Goal: Task Accomplishment & Management: Complete application form

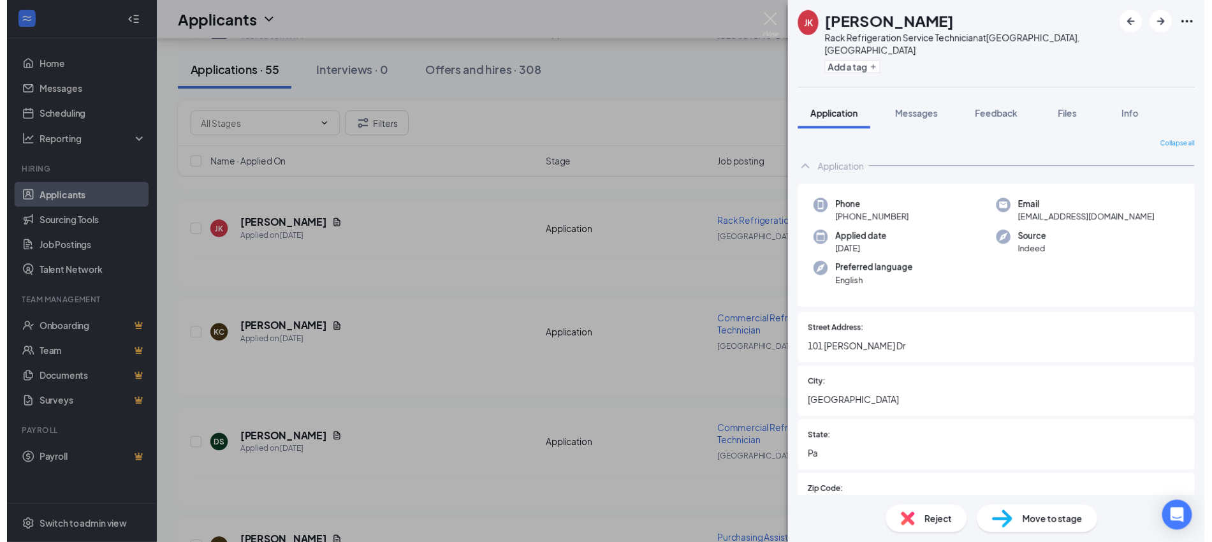
scroll to position [3572, 0]
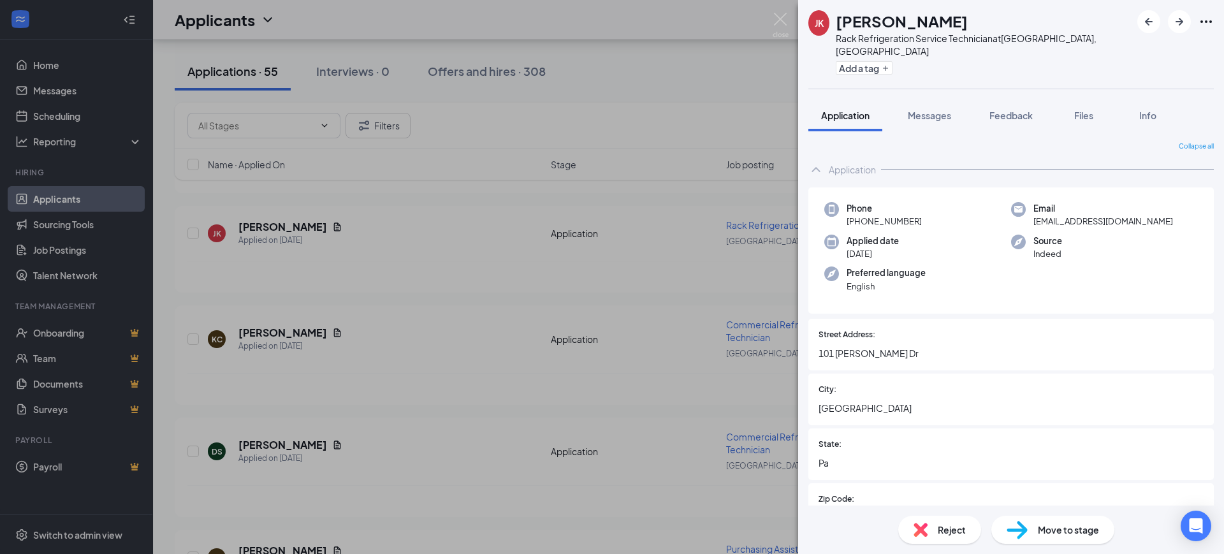
drag, startPoint x: 552, startPoint y: 363, endPoint x: 455, endPoint y: 340, distance: 99.7
click at [552, 363] on div "[PERSON_NAME] Rack Refrigeration Service Technician at [GEOGRAPHIC_DATA], [GEOG…" at bounding box center [612, 277] width 1224 height 554
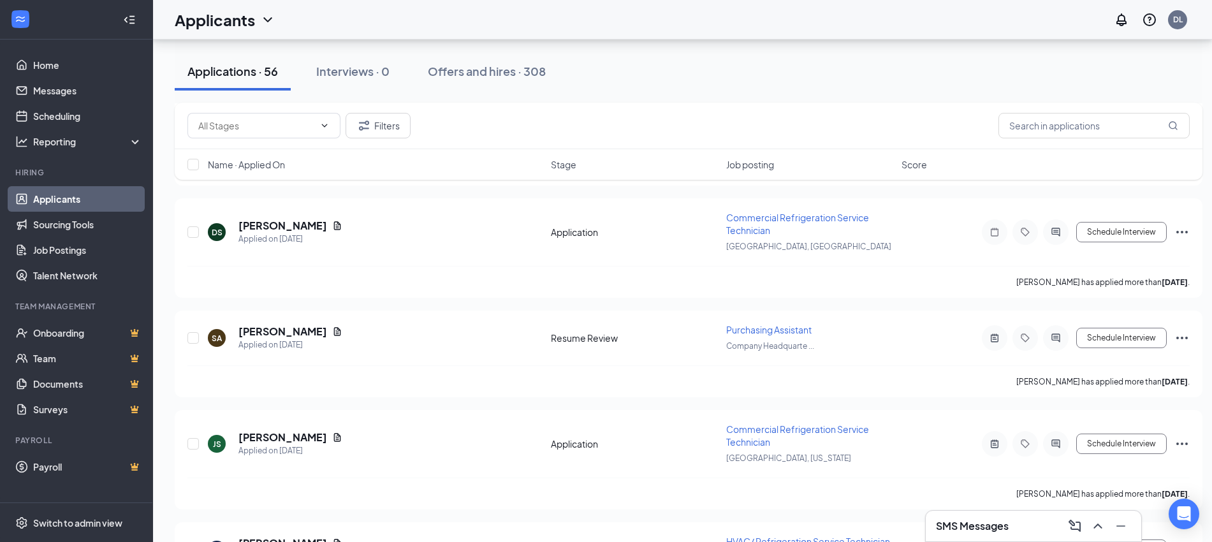
scroll to position [4063, 0]
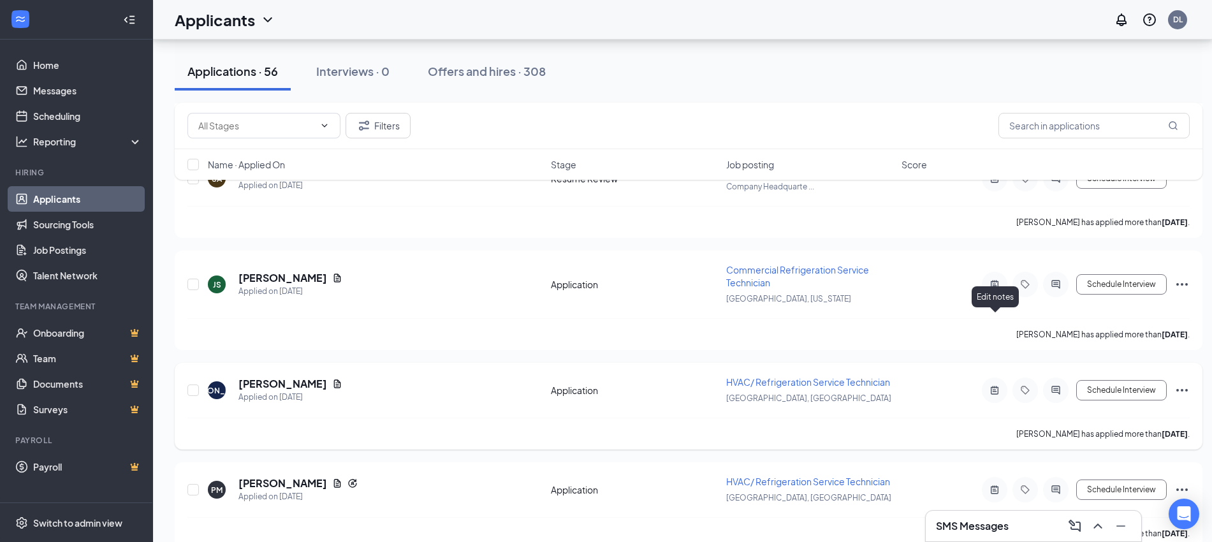
click at [995, 386] on icon "ActiveNote" at bounding box center [995, 390] width 8 height 8
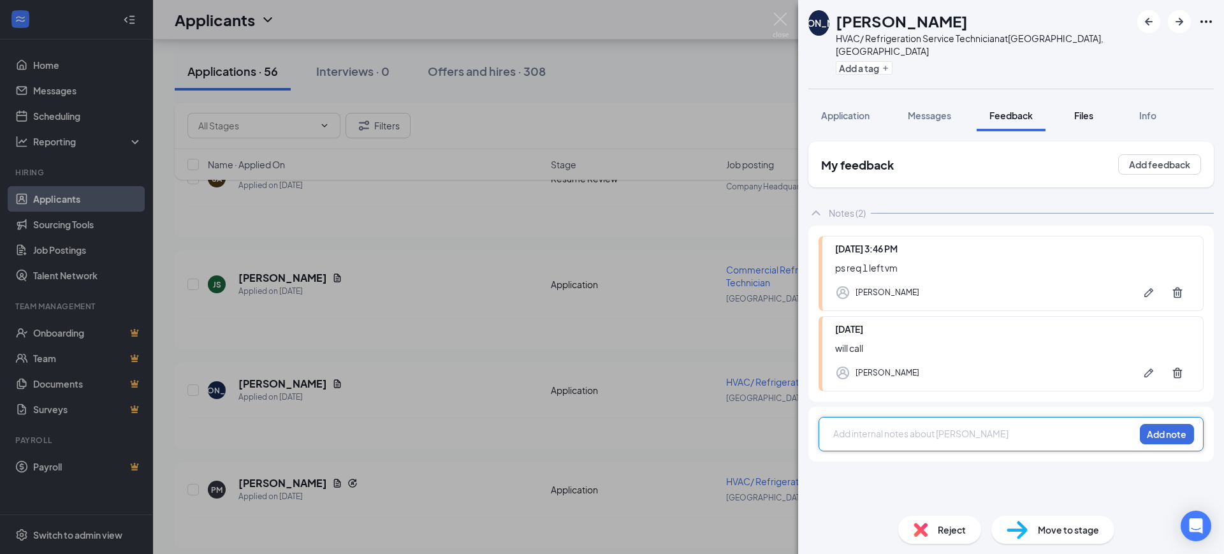
drag, startPoint x: 1079, startPoint y: 102, endPoint x: 1097, endPoint y: 113, distance: 21.4
click at [1079, 110] on span "Files" at bounding box center [1083, 115] width 19 height 11
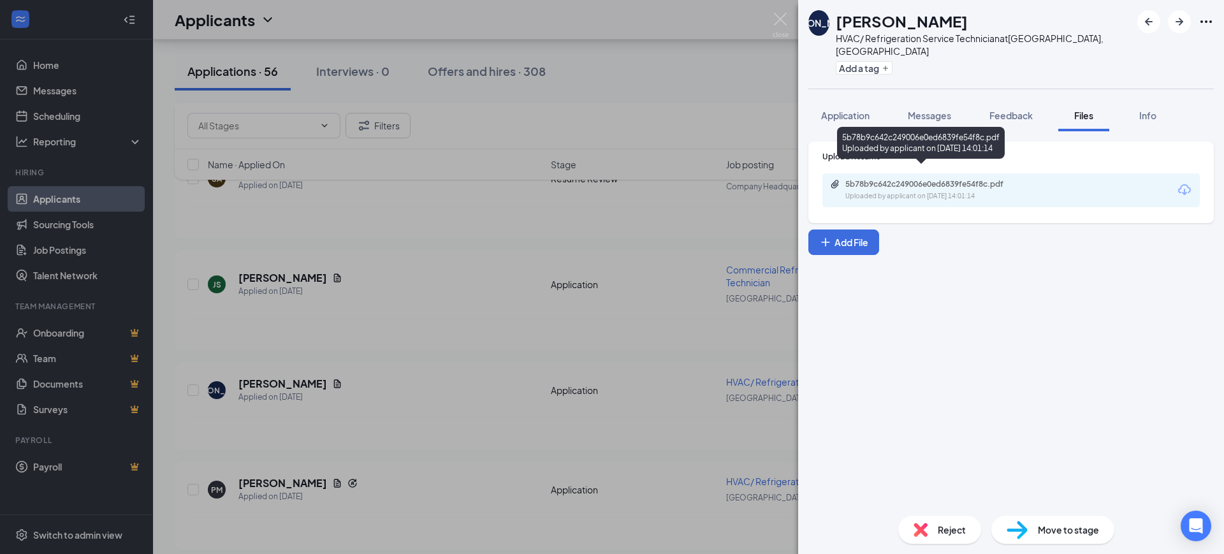
click at [965, 179] on div "5b78b9c642c249006e0ed6839fe54f8c.pdf" at bounding box center [934, 184] width 179 height 10
click at [844, 99] on button "Application" at bounding box center [845, 115] width 74 height 32
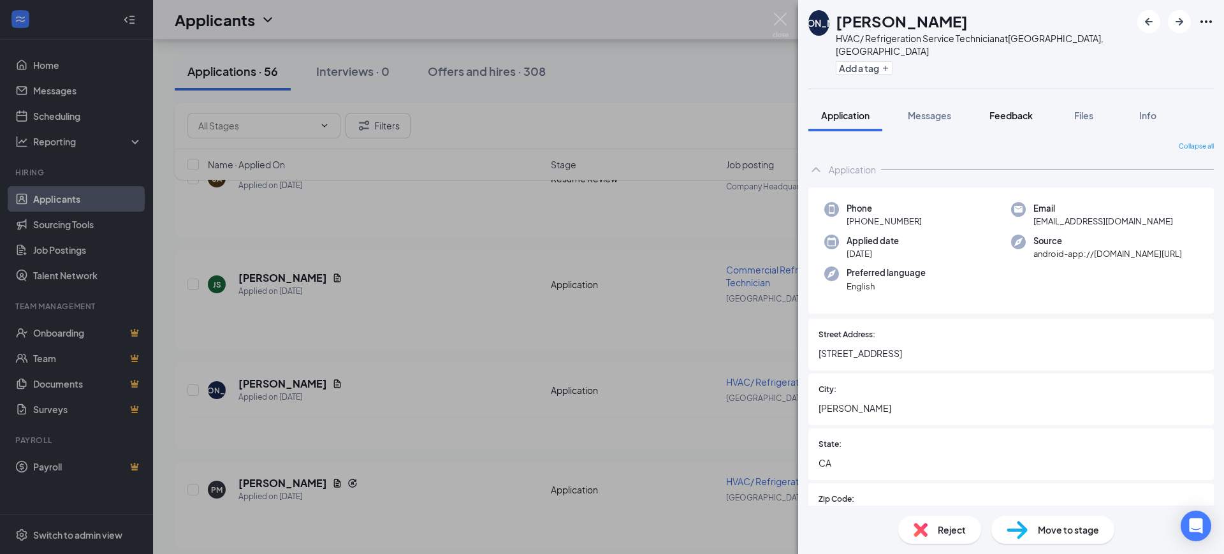
click at [1019, 110] on span "Feedback" at bounding box center [1011, 115] width 43 height 11
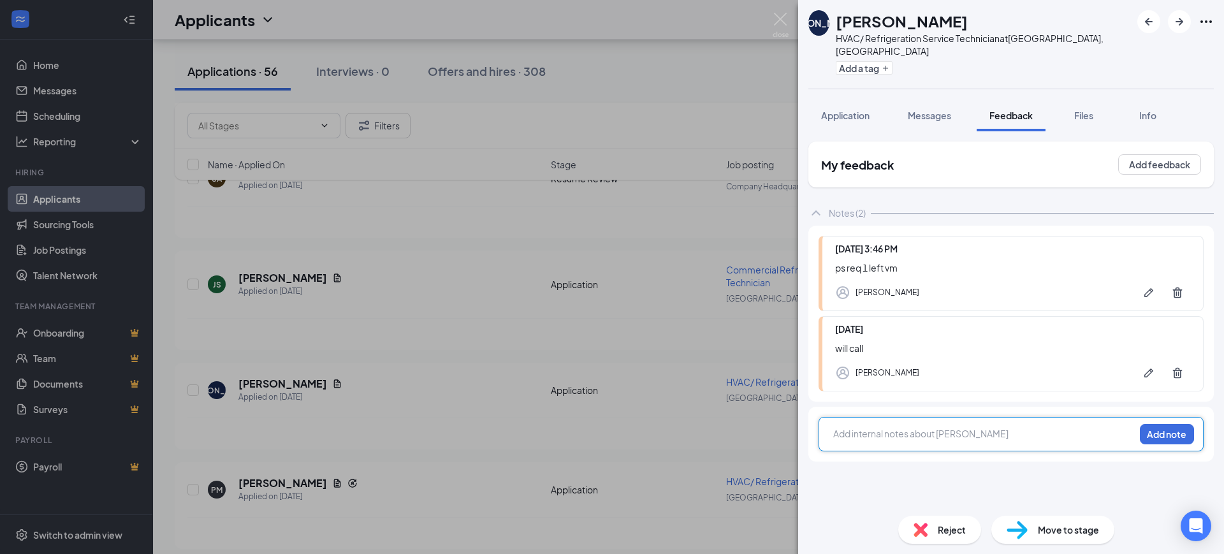
drag, startPoint x: 868, startPoint y: 426, endPoint x: 877, endPoint y: 428, distance: 9.3
click at [868, 427] on div at bounding box center [984, 433] width 300 height 13
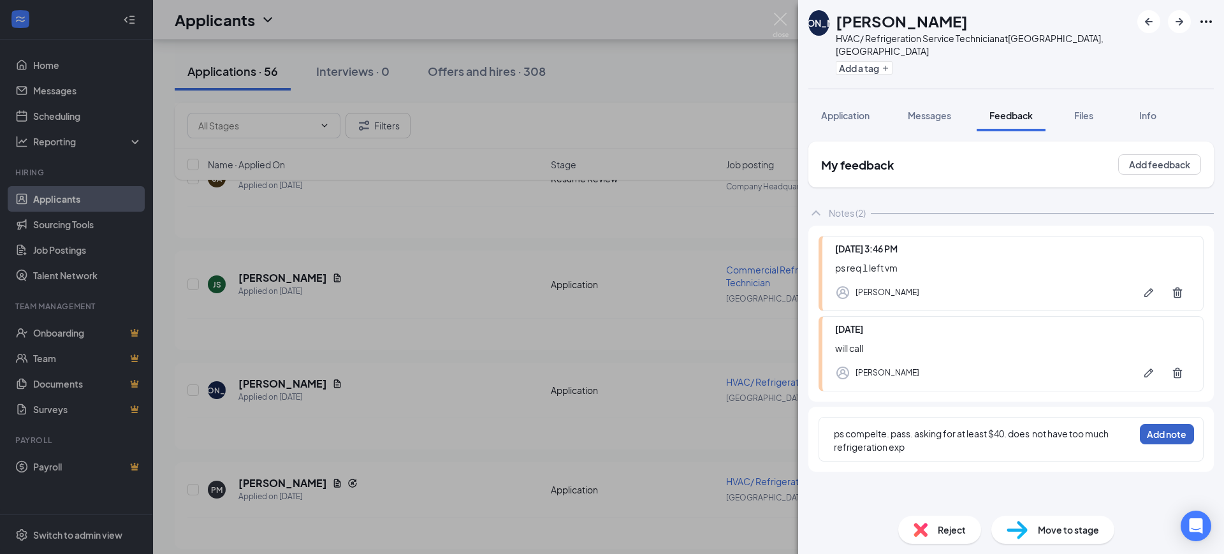
click at [1180, 424] on button "Add note" at bounding box center [1167, 434] width 54 height 20
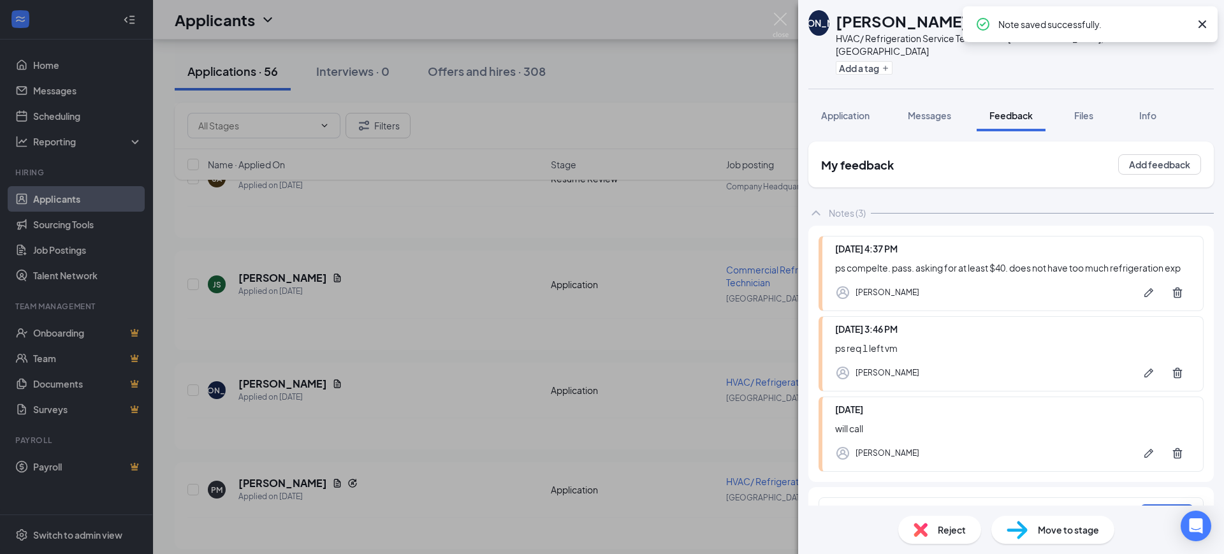
click at [715, 348] on div "JA [PERSON_NAME] HVAC/ Refrigeration Service Technician at [GEOGRAPHIC_DATA], […" at bounding box center [612, 277] width 1224 height 554
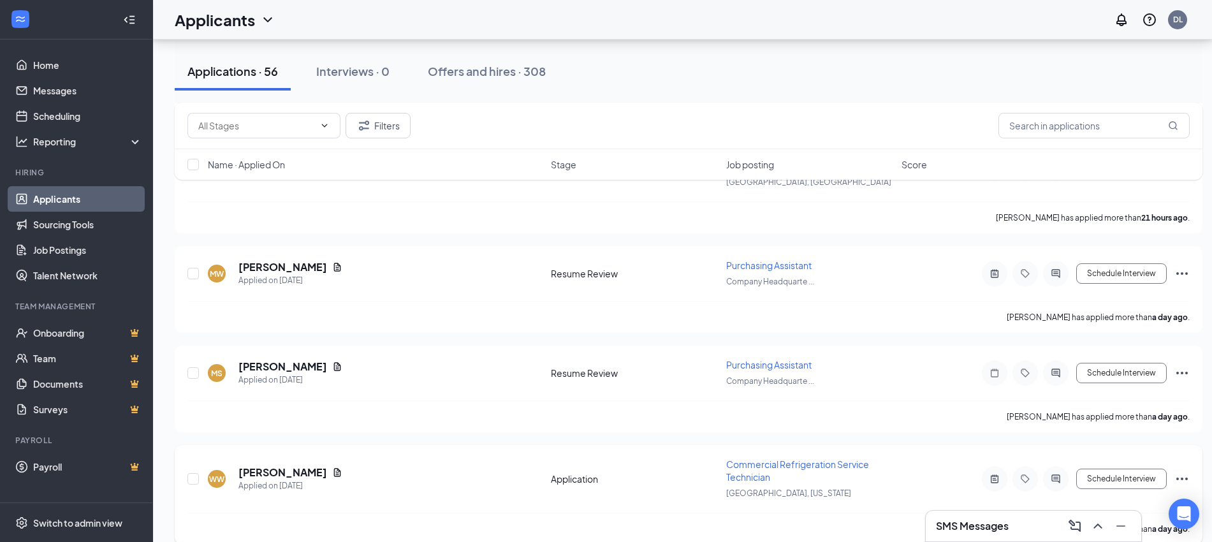
scroll to position [3106, 0]
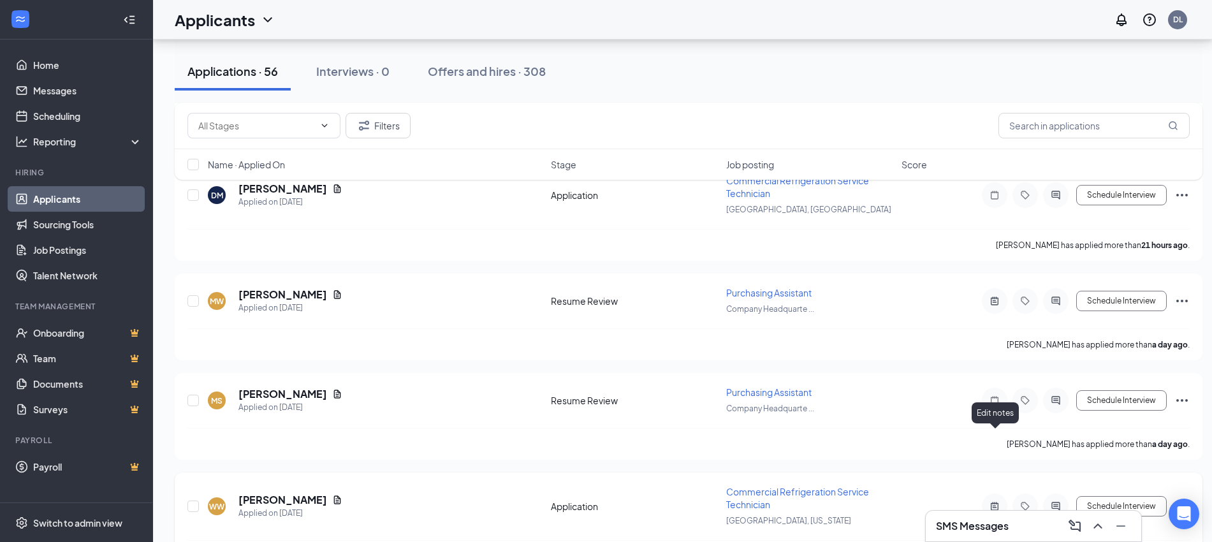
click at [993, 502] on icon "ActiveNote" at bounding box center [995, 506] width 8 height 8
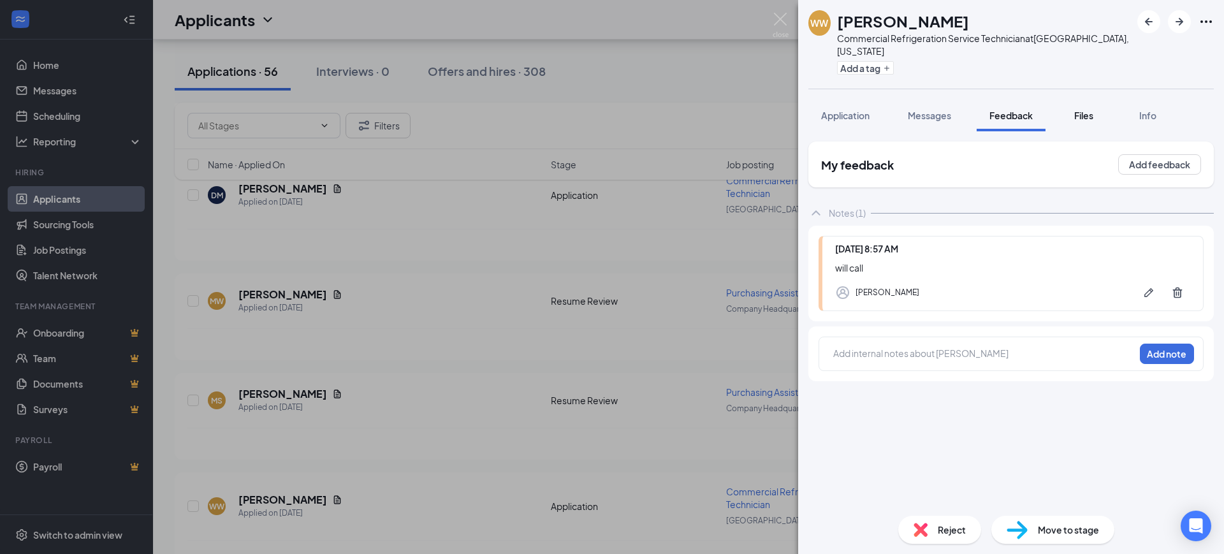
click at [1078, 110] on span "Files" at bounding box center [1083, 115] width 19 height 11
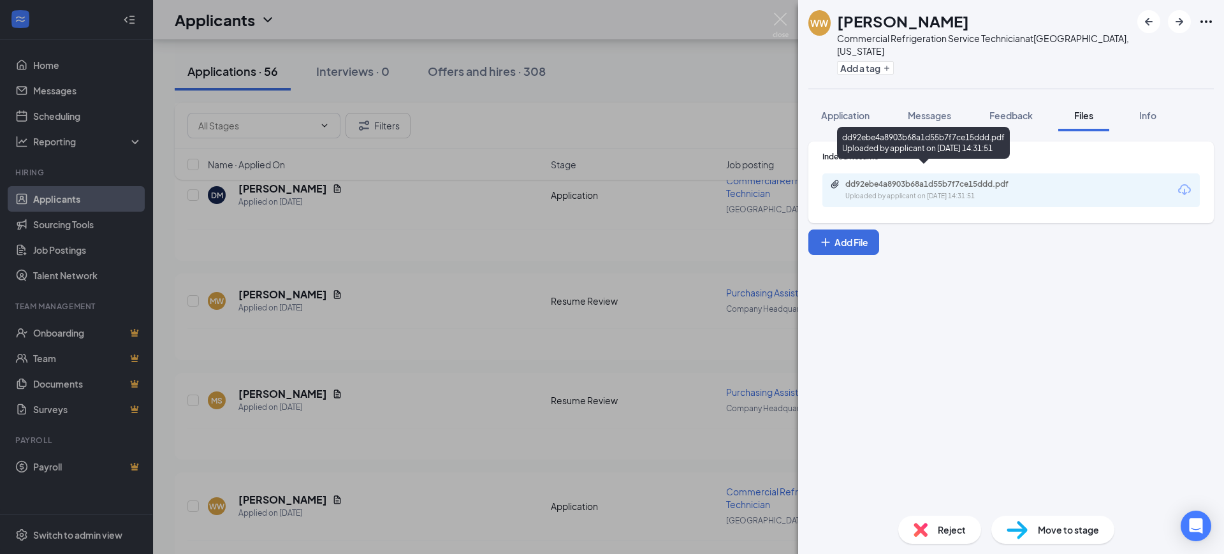
click at [898, 179] on div "dd92ebe4a8903b68a1d55b7f7ce15ddd.pdf Uploaded by applicant on [DATE] 14:31:51" at bounding box center [933, 190] width 207 height 22
click at [834, 110] on span "Application" at bounding box center [845, 115] width 48 height 11
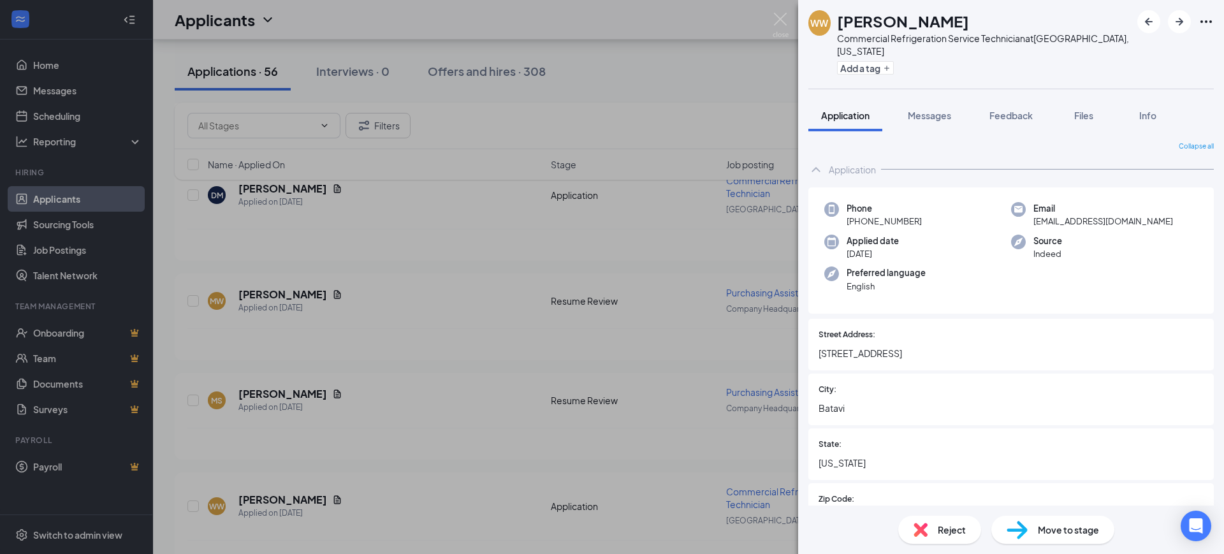
drag, startPoint x: 1025, startPoint y: 83, endPoint x: 1022, endPoint y: 98, distance: 14.9
click at [1025, 83] on div "WW [PERSON_NAME] Commercial Refrigeration Service Technician at [GEOGRAPHIC_DAT…" at bounding box center [1011, 277] width 426 height 554
click at [1022, 110] on span "Feedback" at bounding box center [1011, 115] width 43 height 11
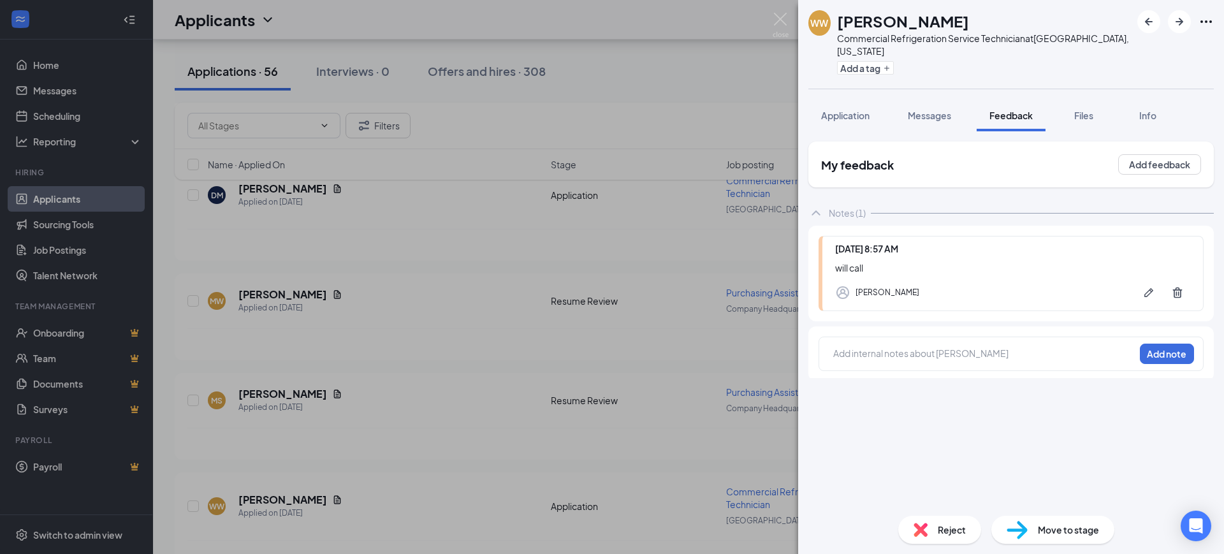
click at [867, 347] on div at bounding box center [984, 353] width 300 height 13
click at [1157, 344] on button "Add note" at bounding box center [1167, 354] width 54 height 20
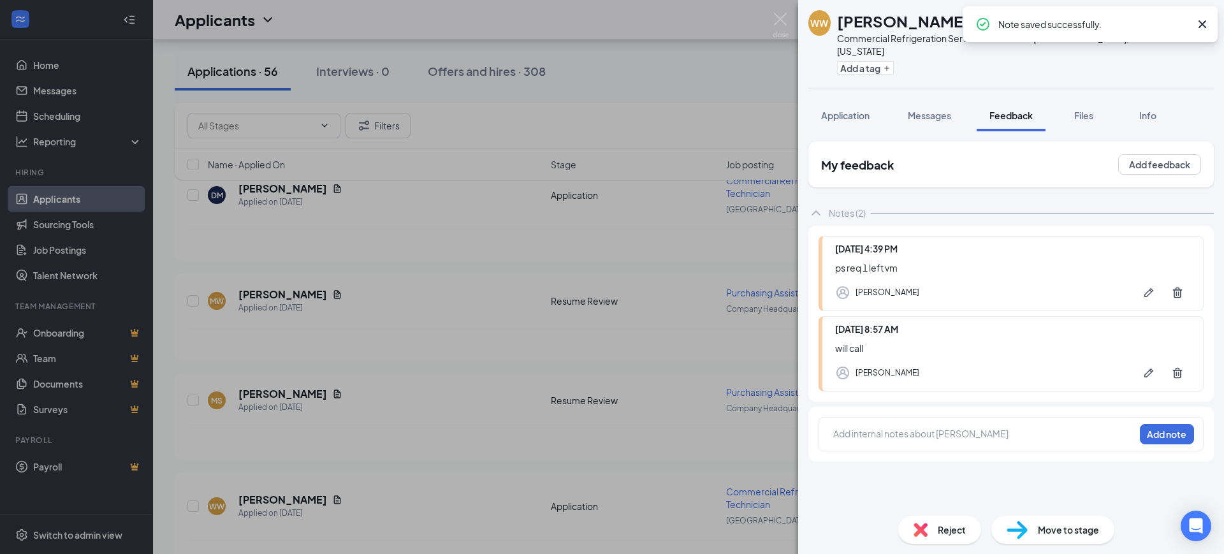
click at [522, 282] on div "WW [PERSON_NAME] Commercial Refrigeration Service Technician at [GEOGRAPHIC_DAT…" at bounding box center [612, 277] width 1224 height 554
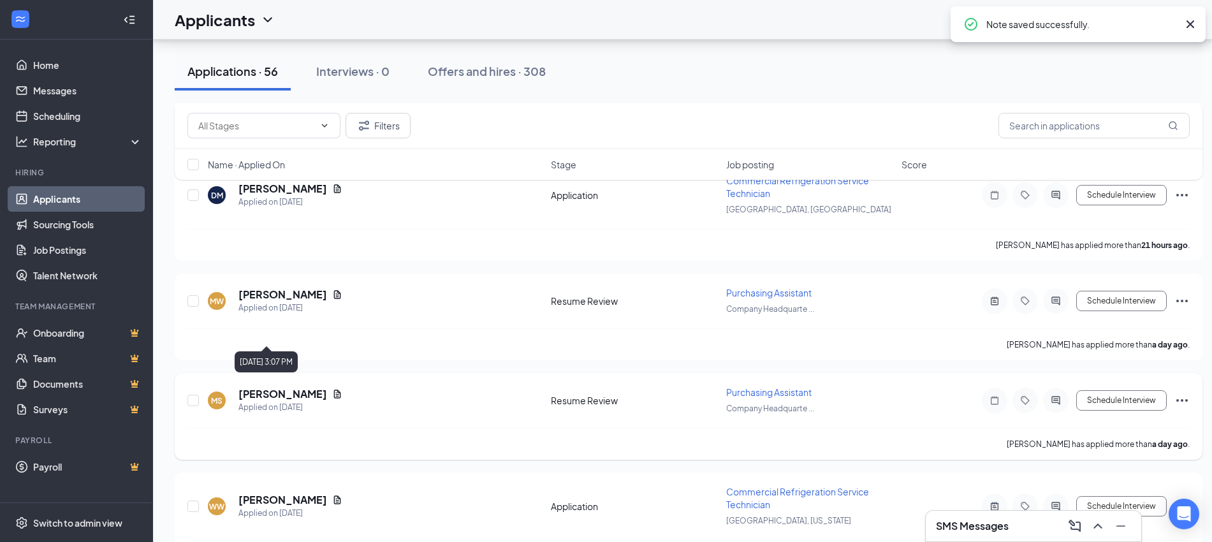
click at [340, 390] on icon "Document" at bounding box center [337, 394] width 7 height 8
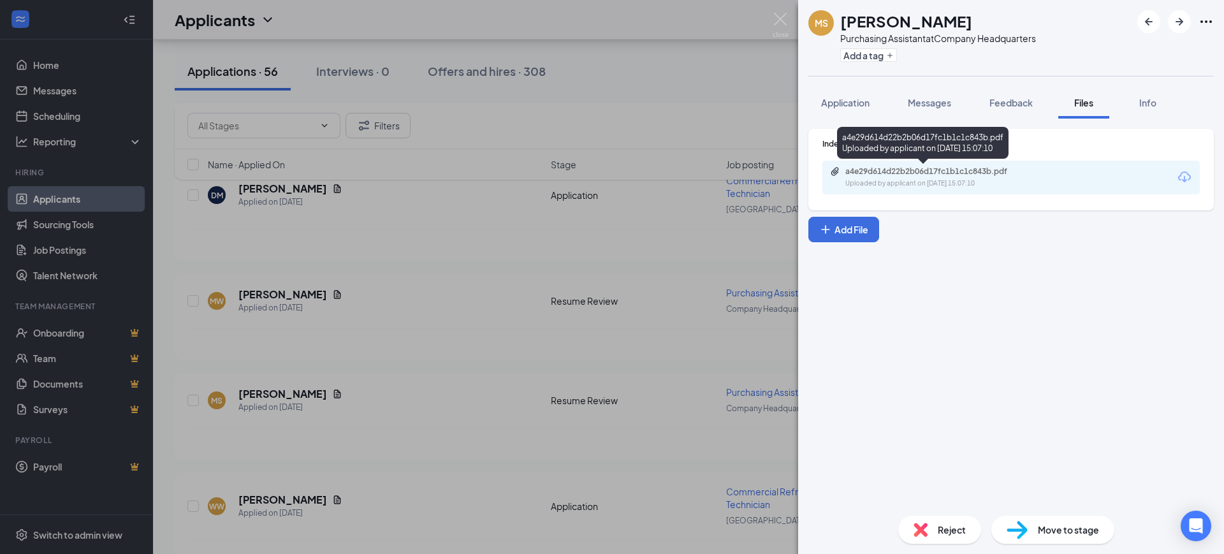
click at [925, 172] on div "a4e29d614d22b2b06d17fc1b1c1c843b.pdf" at bounding box center [934, 171] width 179 height 10
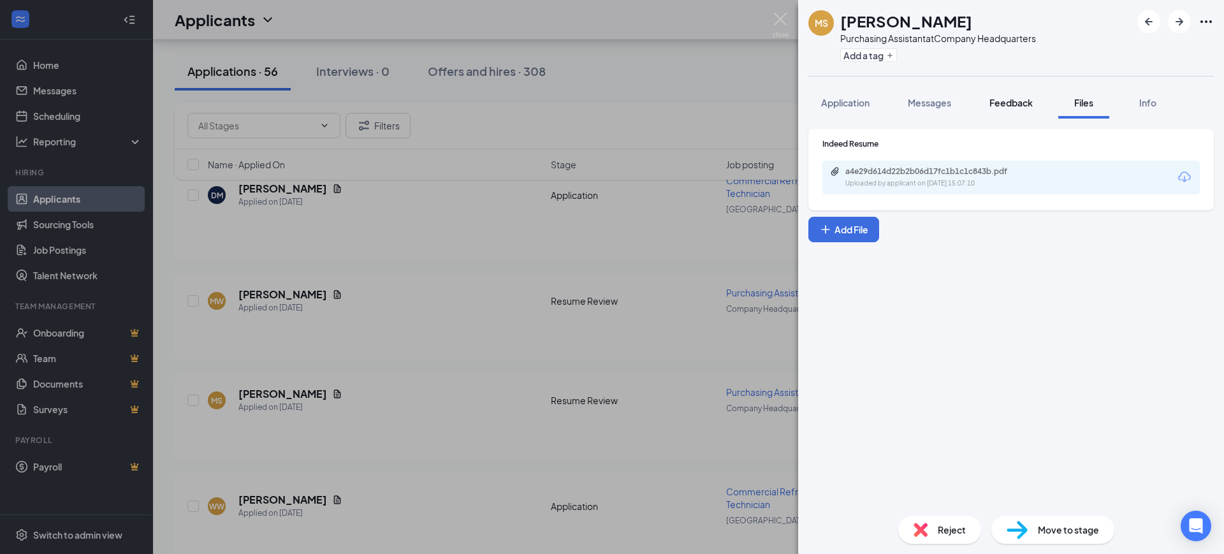
click at [1029, 112] on button "Feedback" at bounding box center [1011, 103] width 69 height 32
click at [1027, 107] on span "Feedback" at bounding box center [1011, 102] width 43 height 11
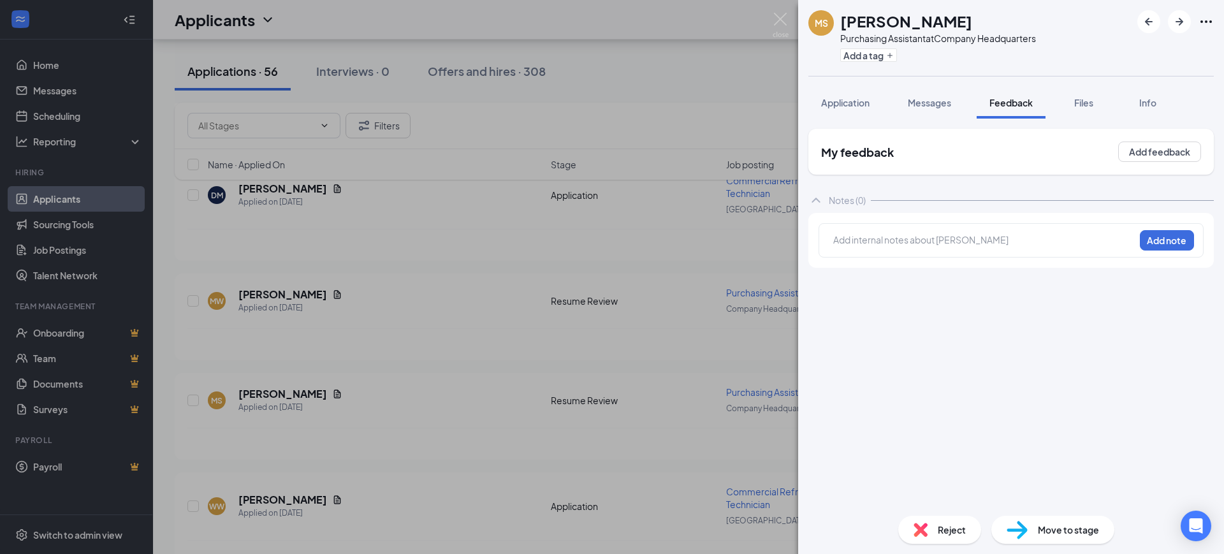
click at [909, 250] on div at bounding box center [984, 242] width 302 height 18
click at [907, 240] on div at bounding box center [984, 239] width 300 height 13
click at [666, 281] on div "[PERSON_NAME] Assistant at Company Headquarters Add a tag Application Messages …" at bounding box center [612, 277] width 1224 height 554
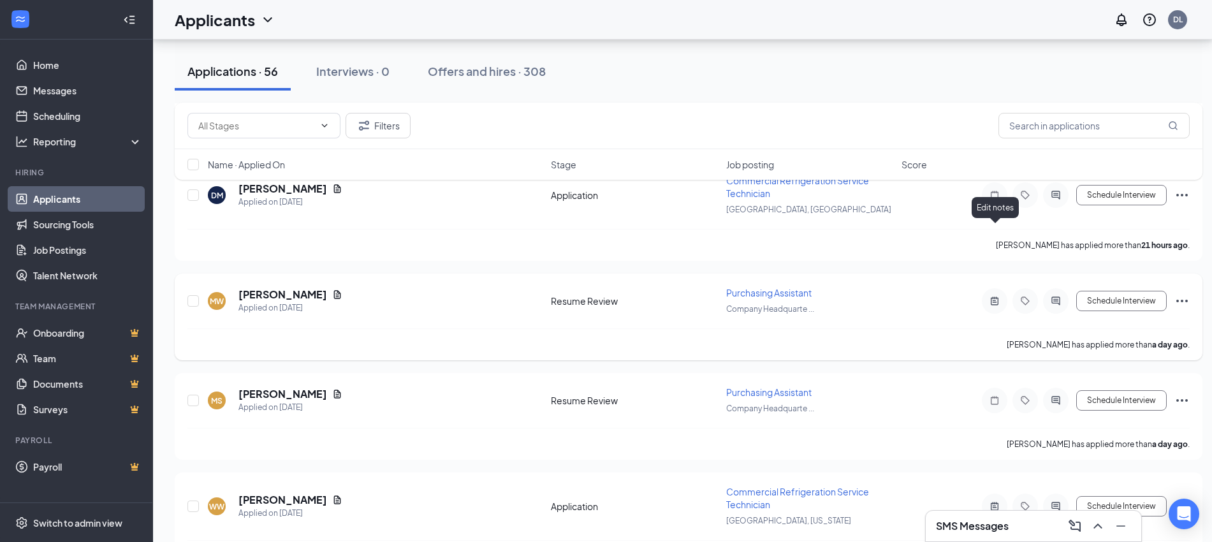
click at [994, 296] on icon "ActiveNote" at bounding box center [995, 300] width 8 height 8
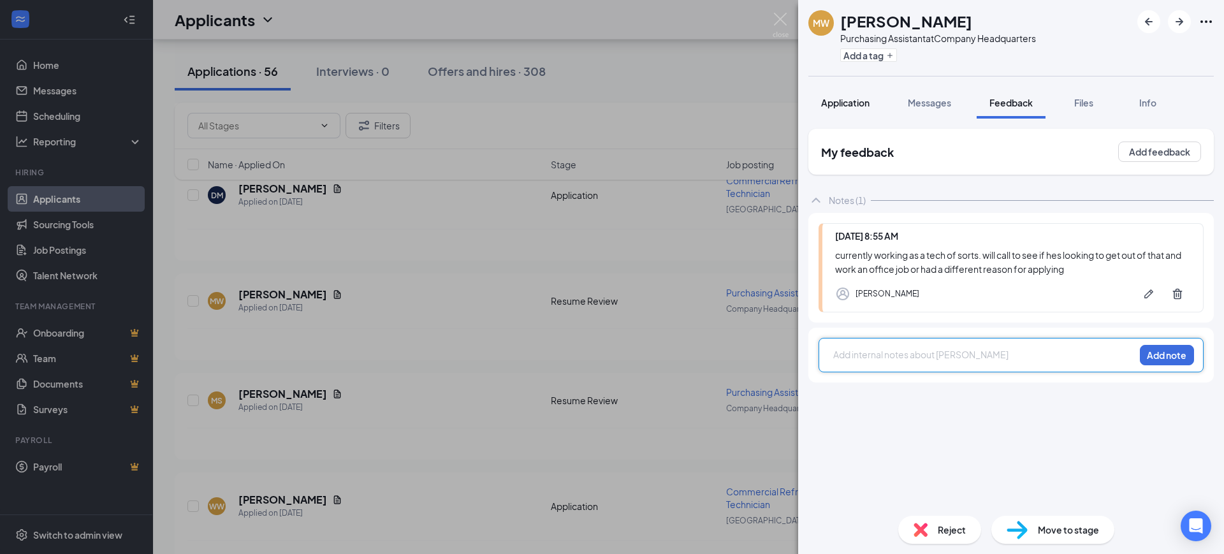
click at [848, 105] on span "Application" at bounding box center [845, 102] width 48 height 11
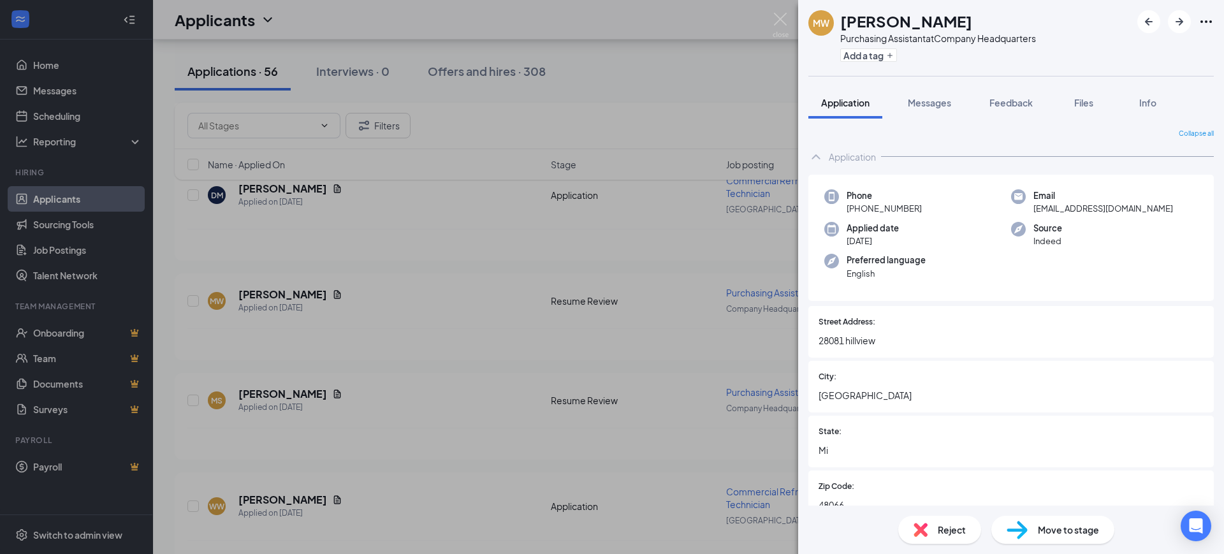
drag, startPoint x: 1007, startPoint y: 108, endPoint x: 894, endPoint y: 436, distance: 346.8
click at [1007, 108] on div "Feedback" at bounding box center [1011, 102] width 43 height 13
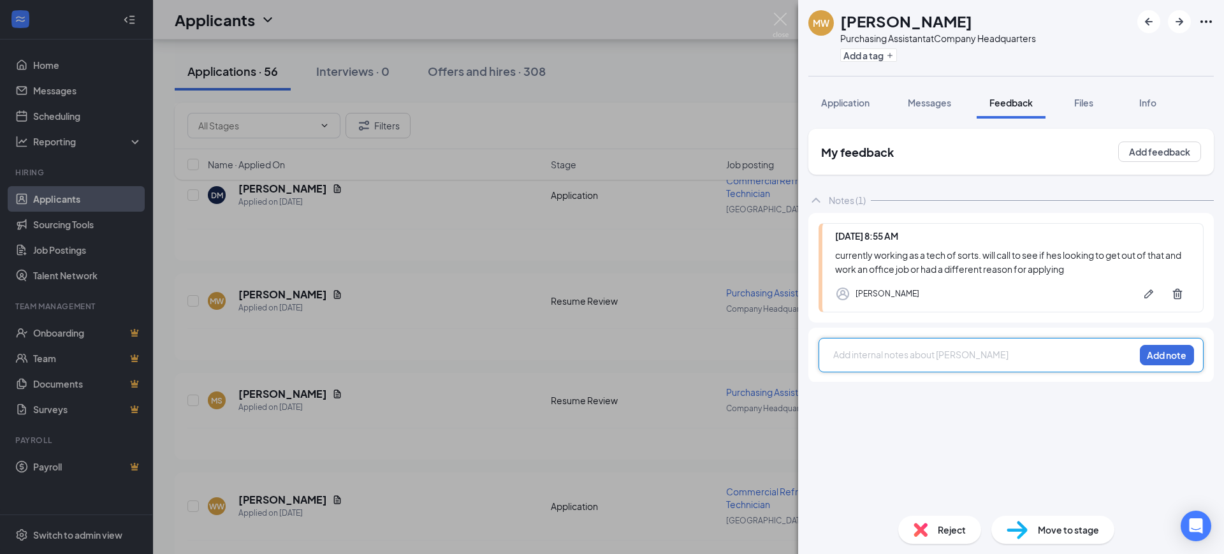
click at [895, 348] on div at bounding box center [984, 354] width 300 height 13
click at [1184, 359] on button "Add note" at bounding box center [1167, 355] width 54 height 20
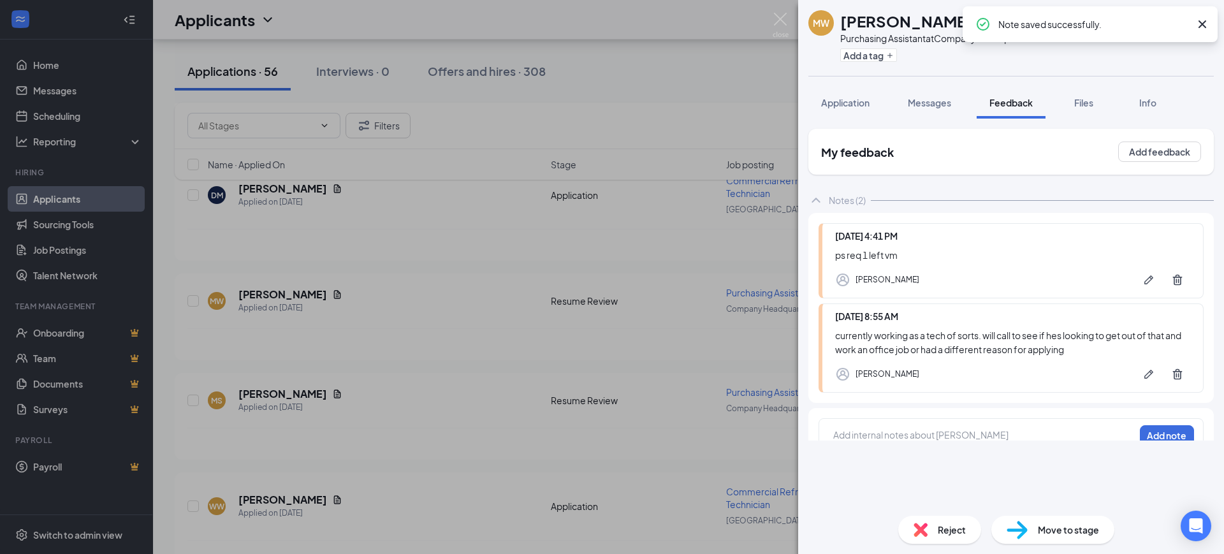
click at [414, 404] on div "MW [PERSON_NAME] Assistant at Company Headquarters Add a tag Application Messag…" at bounding box center [612, 277] width 1224 height 554
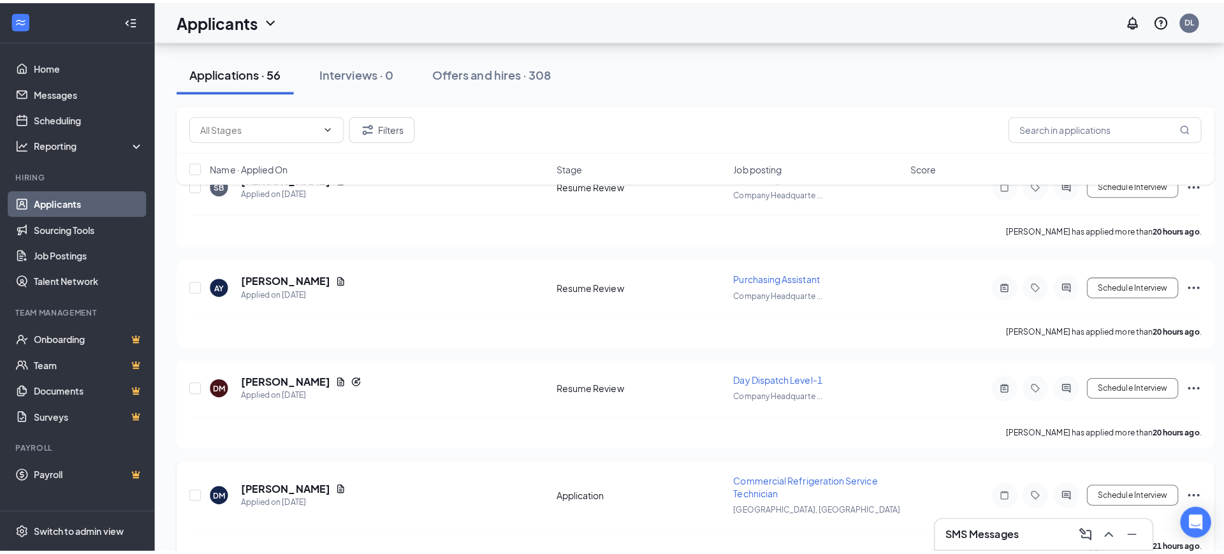
scroll to position [2788, 0]
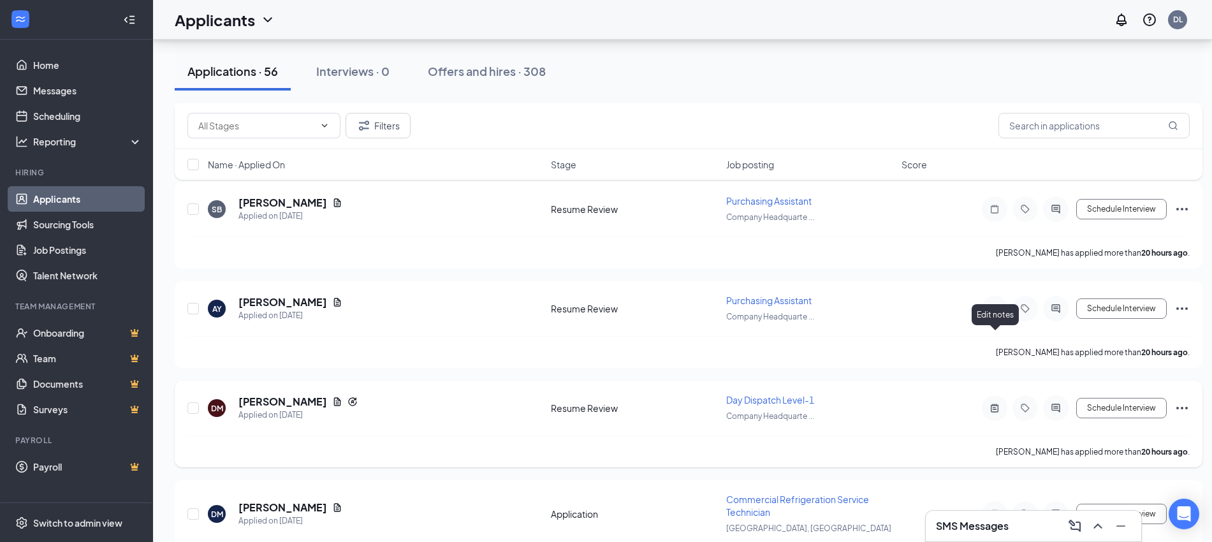
click at [990, 403] on icon "ActiveNote" at bounding box center [994, 408] width 15 height 10
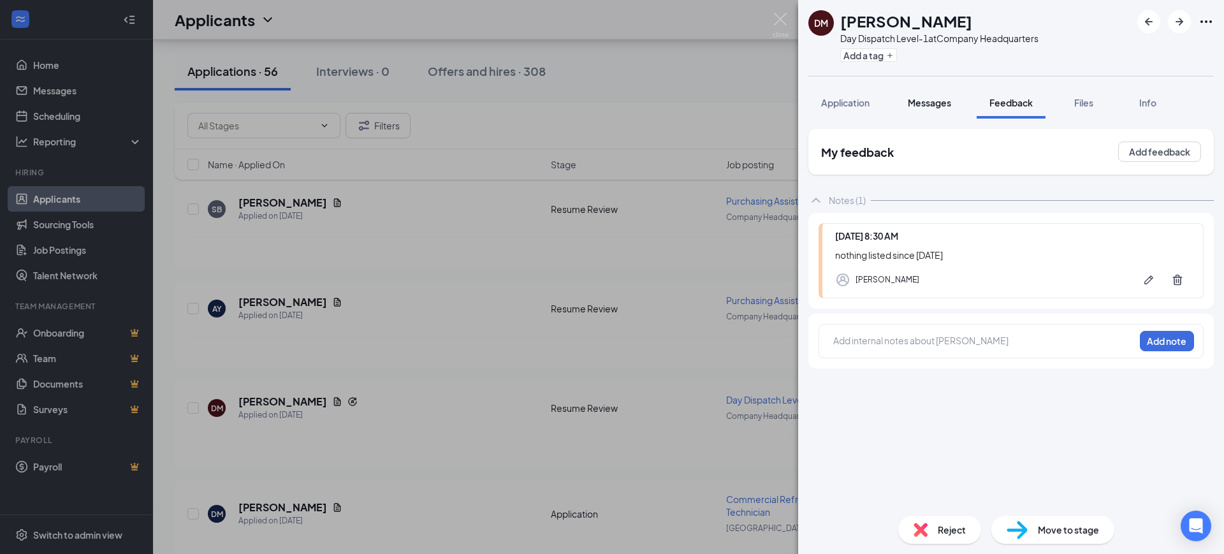
click at [926, 110] on button "Messages" at bounding box center [929, 103] width 69 height 32
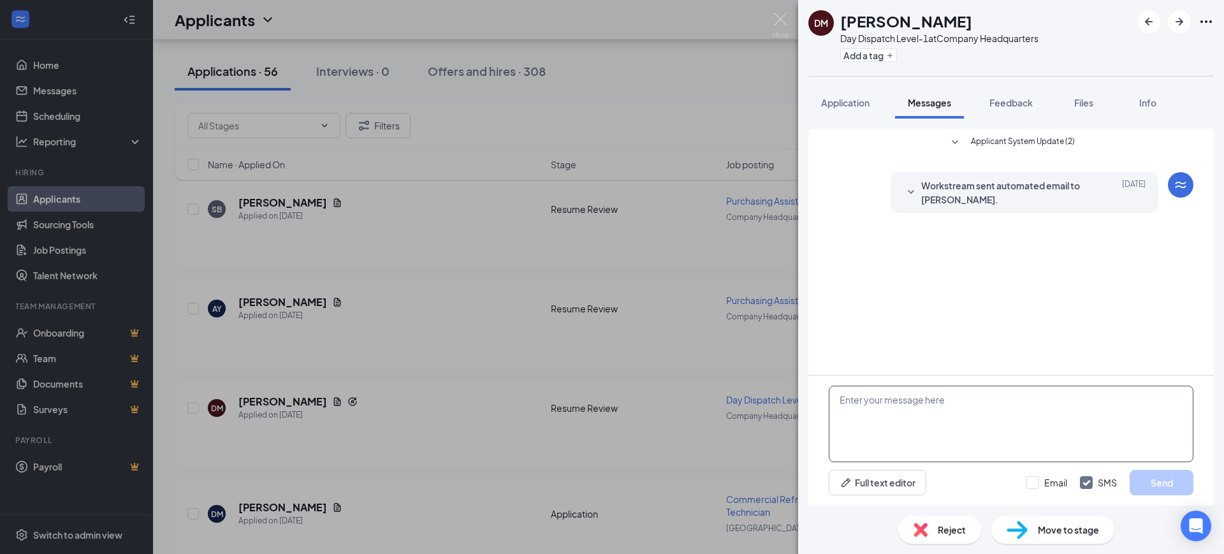
drag, startPoint x: 897, startPoint y: 407, endPoint x: 995, endPoint y: 472, distance: 117.6
click at [896, 407] on textarea at bounding box center [1011, 424] width 365 height 77
paste textarea "Hello, Thank you for your interest in RSC Mechanical and for taking the time to…"
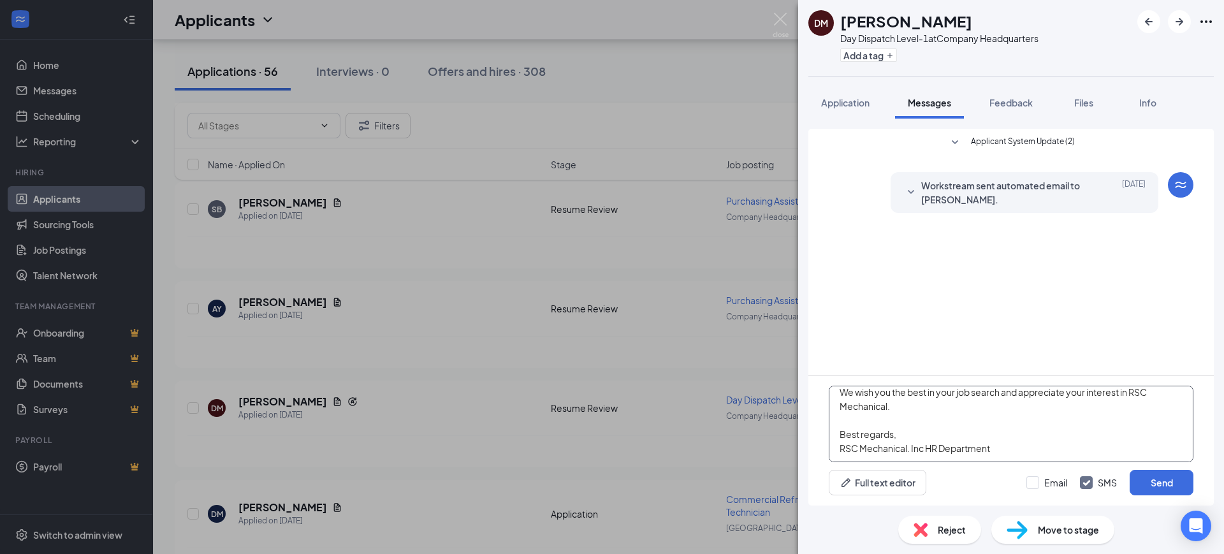
type textarea "Hello, Thank you for your interest in RSC Mechanical and for taking the time to…"
click at [1052, 490] on div "Email SMS Send" at bounding box center [1110, 483] width 167 height 26
click at [1052, 487] on input "Email" at bounding box center [1047, 482] width 41 height 13
checkbox input "true"
click at [1094, 485] on input "SMS" at bounding box center [1098, 482] width 37 height 13
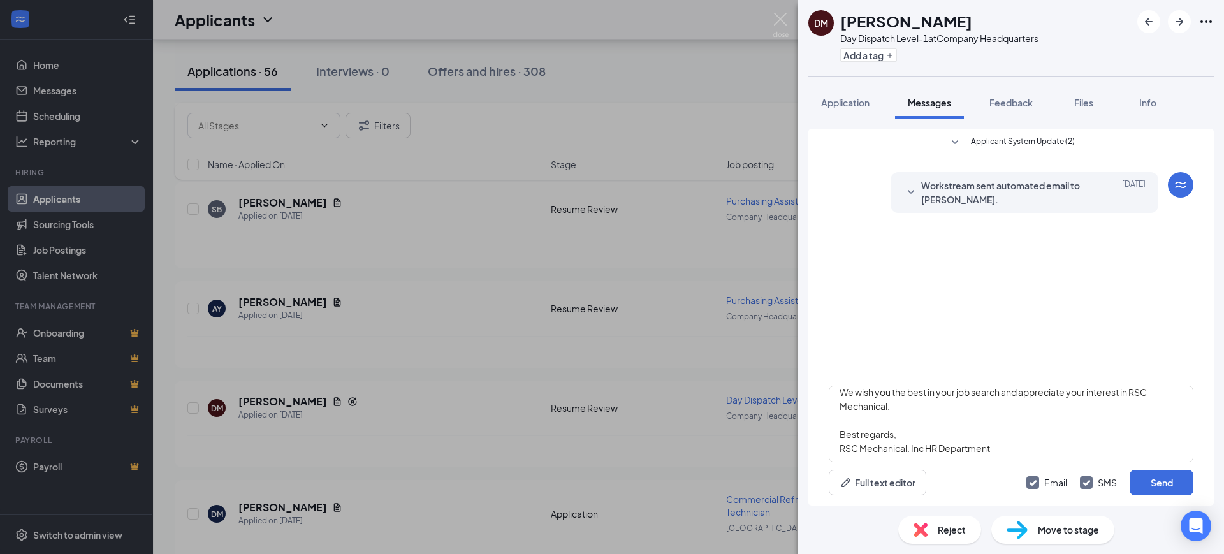
checkbox input "false"
click at [1162, 486] on button "Send" at bounding box center [1162, 483] width 64 height 26
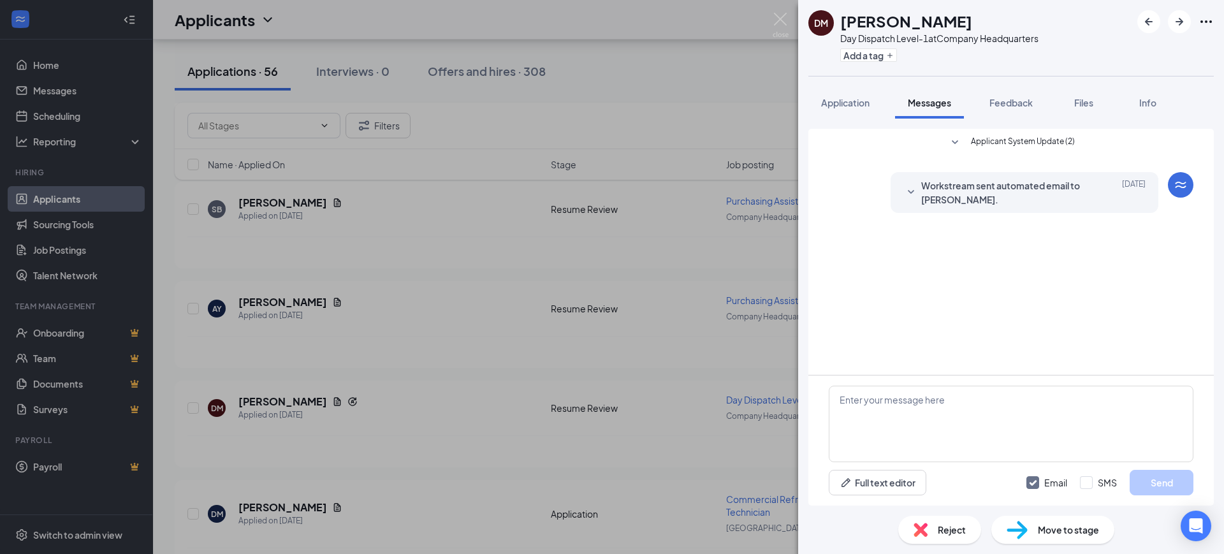
scroll to position [0, 0]
click at [937, 526] on div "Reject" at bounding box center [939, 530] width 83 height 28
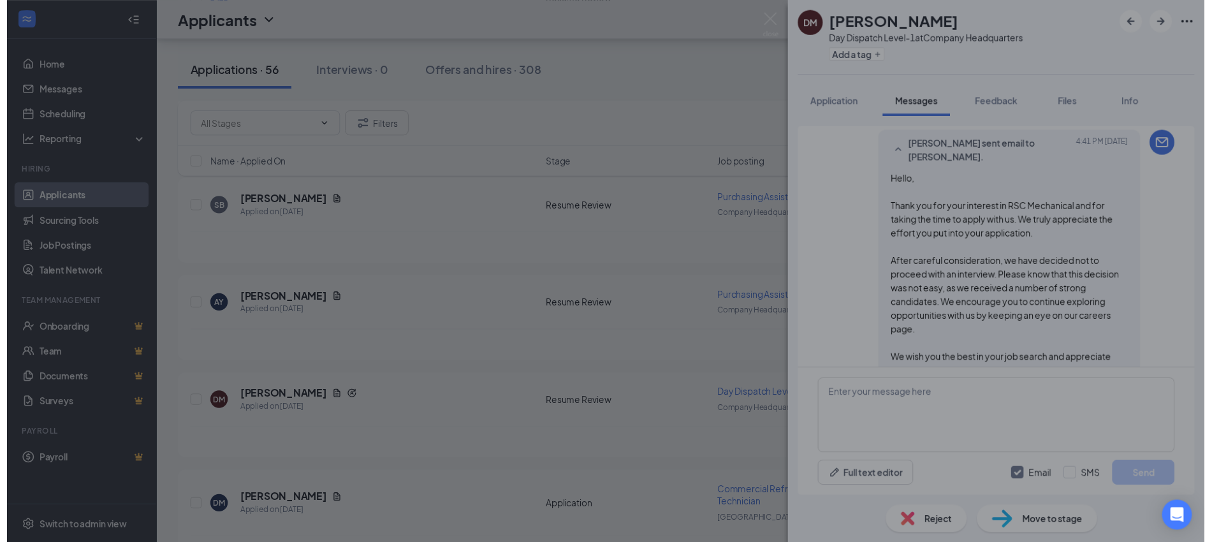
scroll to position [171, 0]
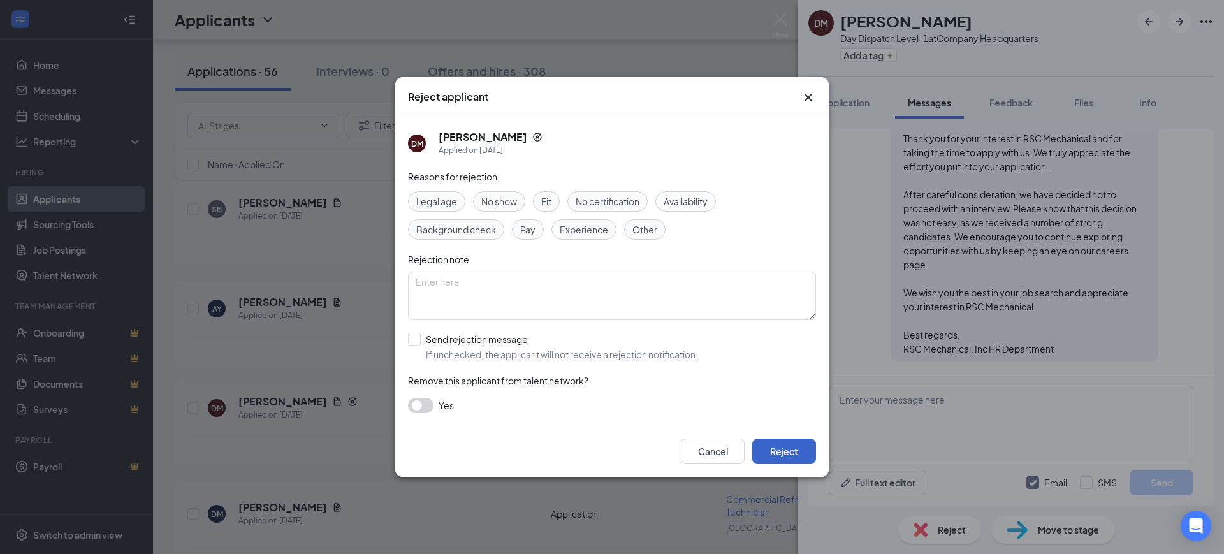
click at [805, 455] on button "Reject" at bounding box center [784, 452] width 64 height 26
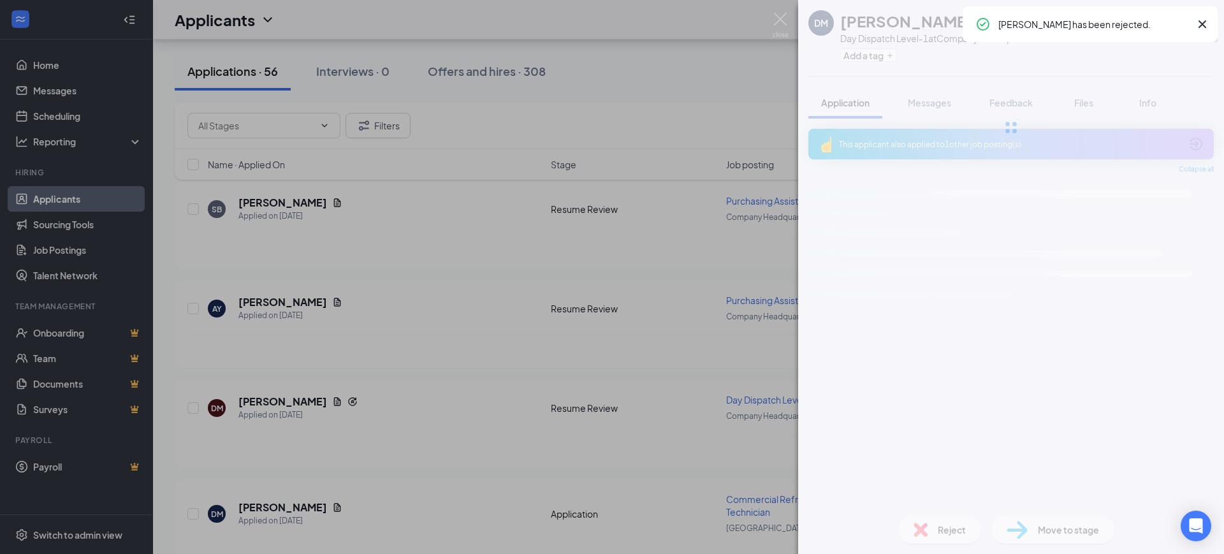
click at [562, 423] on div "[PERSON_NAME] Day Dispatch Level-1 at Company Headquarters Add a tag Applicatio…" at bounding box center [612, 277] width 1224 height 554
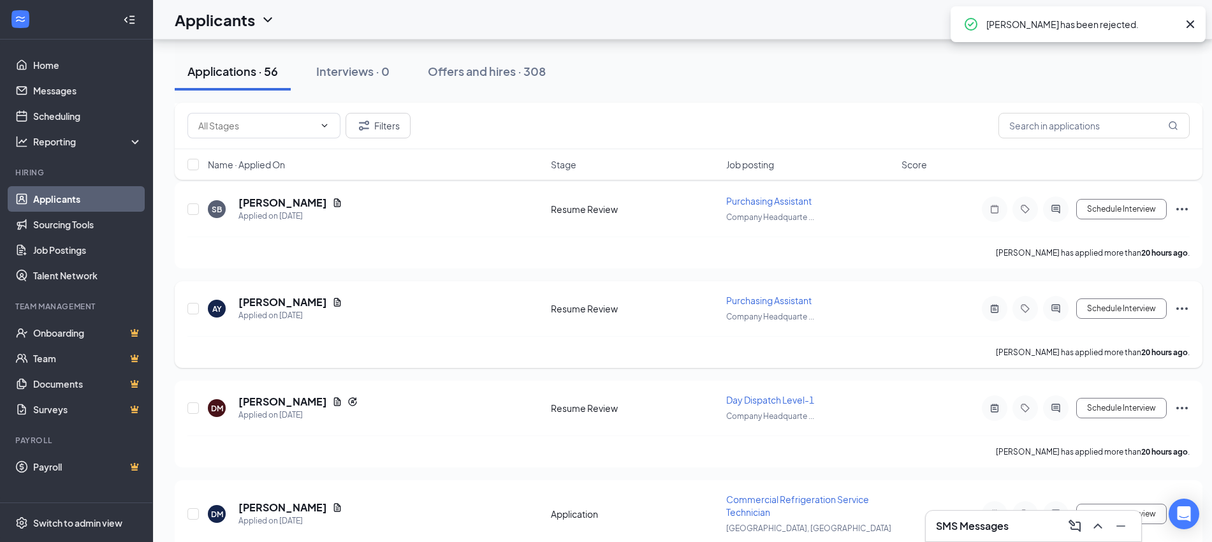
click at [992, 304] on icon "ActiveNote" at bounding box center [994, 309] width 15 height 10
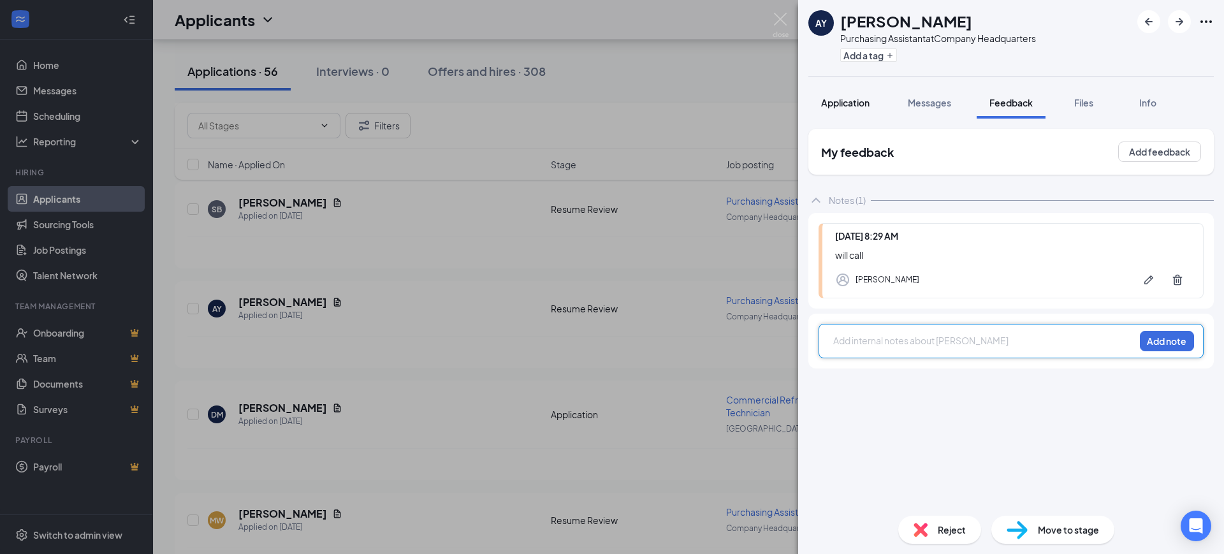
click at [862, 104] on span "Application" at bounding box center [845, 102] width 48 height 11
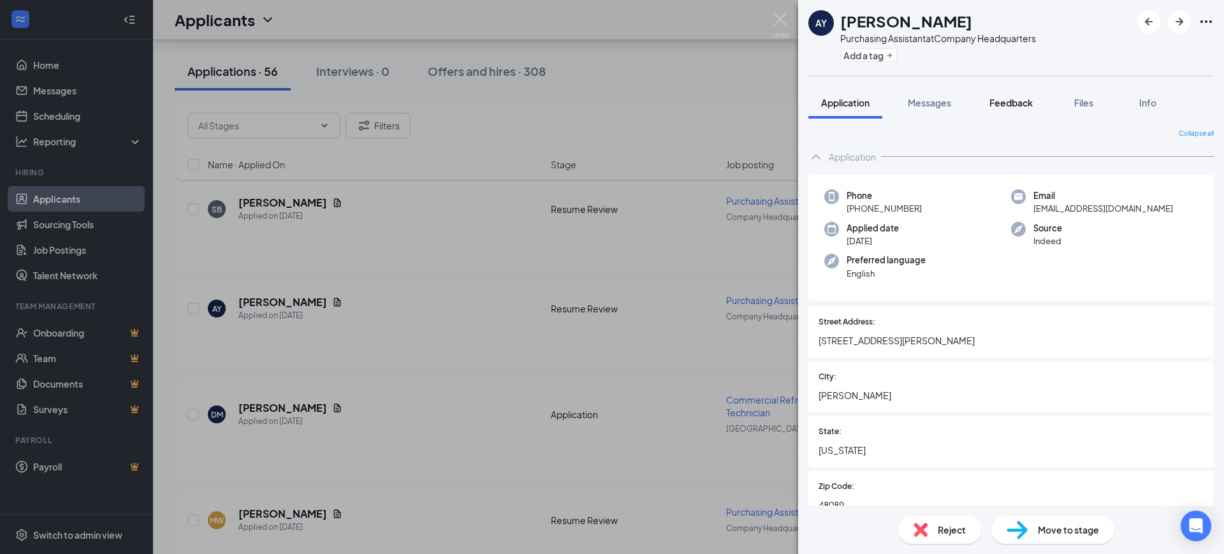
click at [1008, 100] on span "Feedback" at bounding box center [1011, 102] width 43 height 11
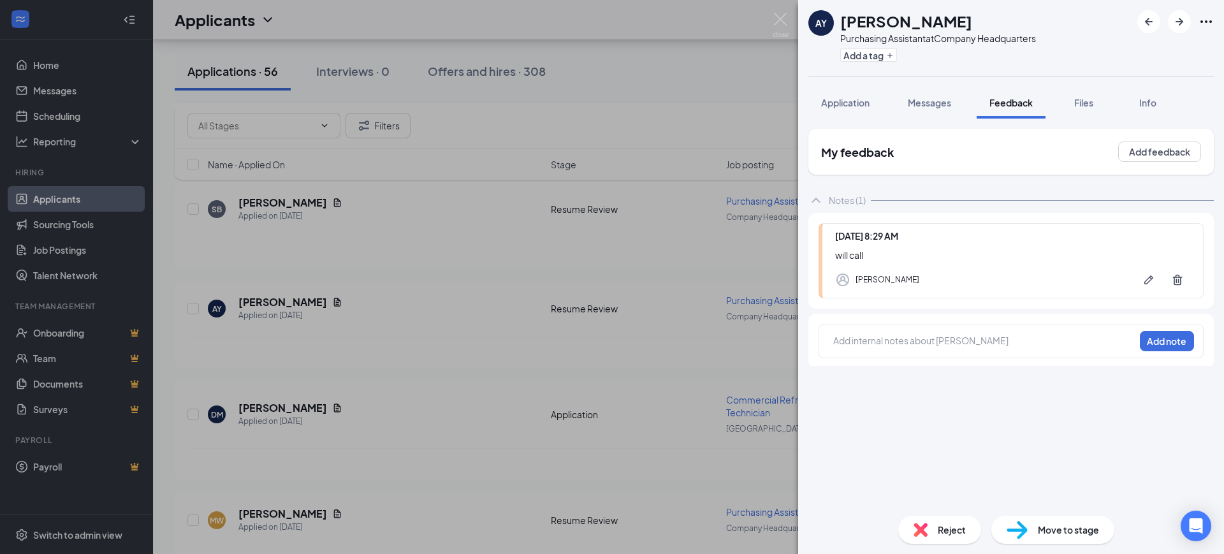
click at [888, 337] on div at bounding box center [984, 340] width 300 height 13
click at [1166, 335] on button "Add note" at bounding box center [1167, 341] width 54 height 20
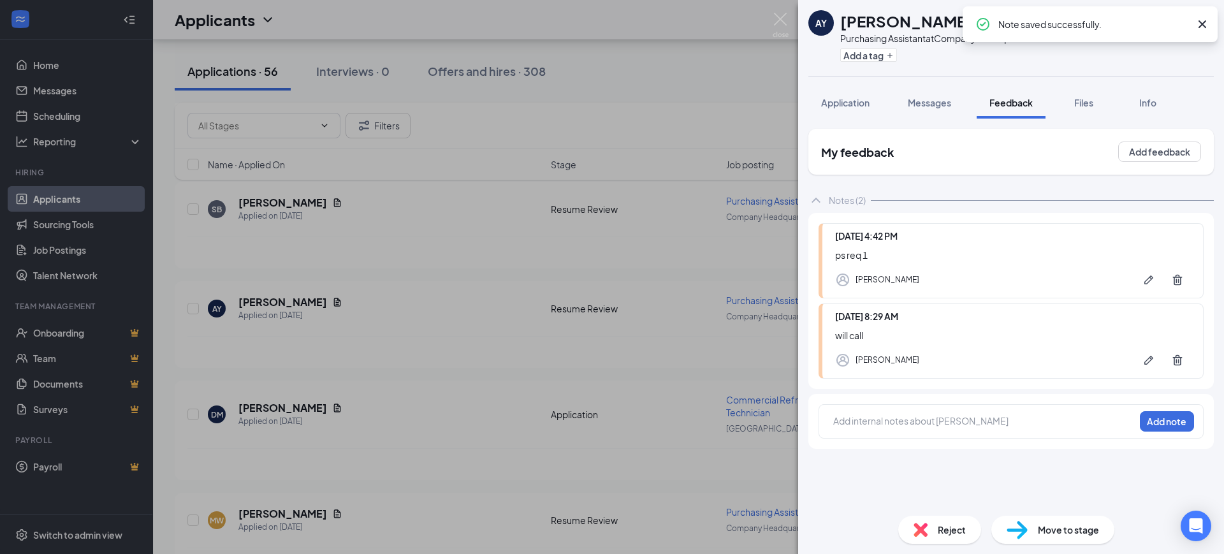
click at [494, 390] on div "AY [PERSON_NAME] Purchasing Assistant at Company Headquarters Add a tag Applica…" at bounding box center [612, 277] width 1224 height 554
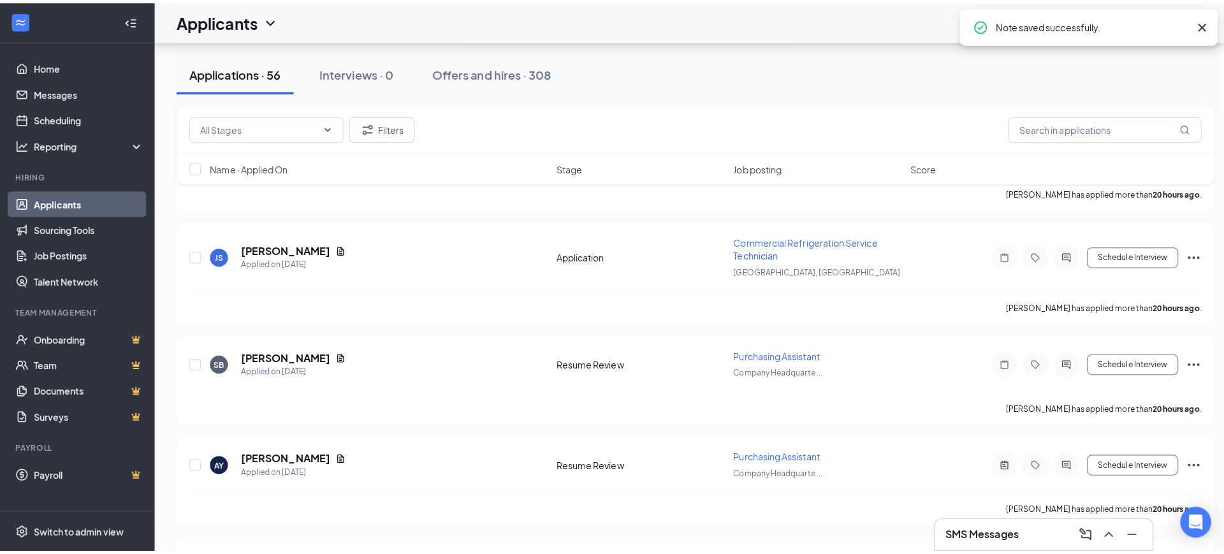
scroll to position [2628, 0]
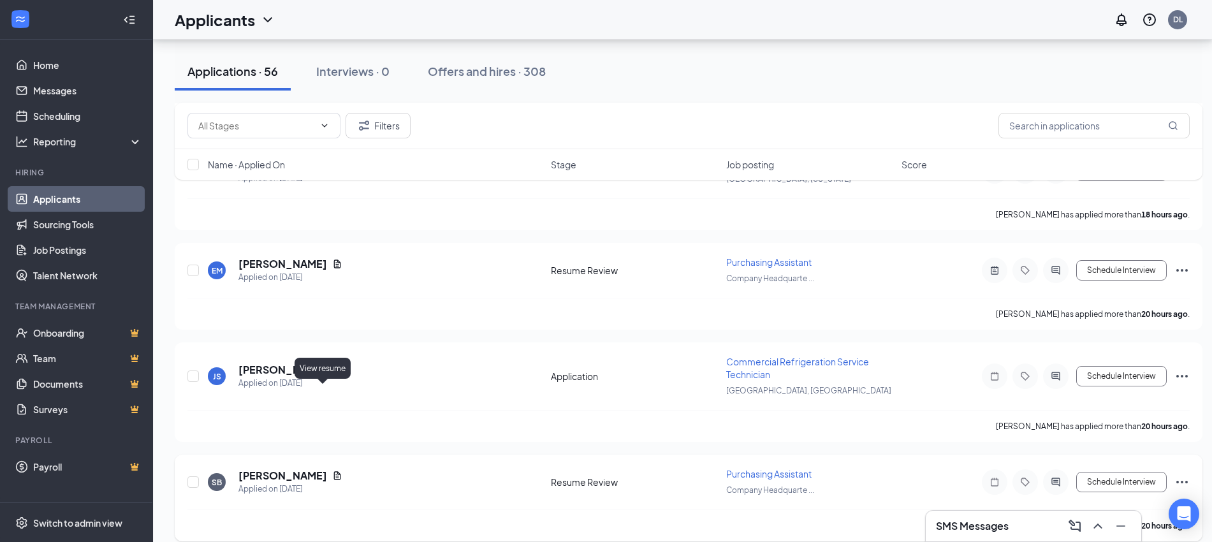
click at [332, 471] on icon "Document" at bounding box center [337, 476] width 10 height 10
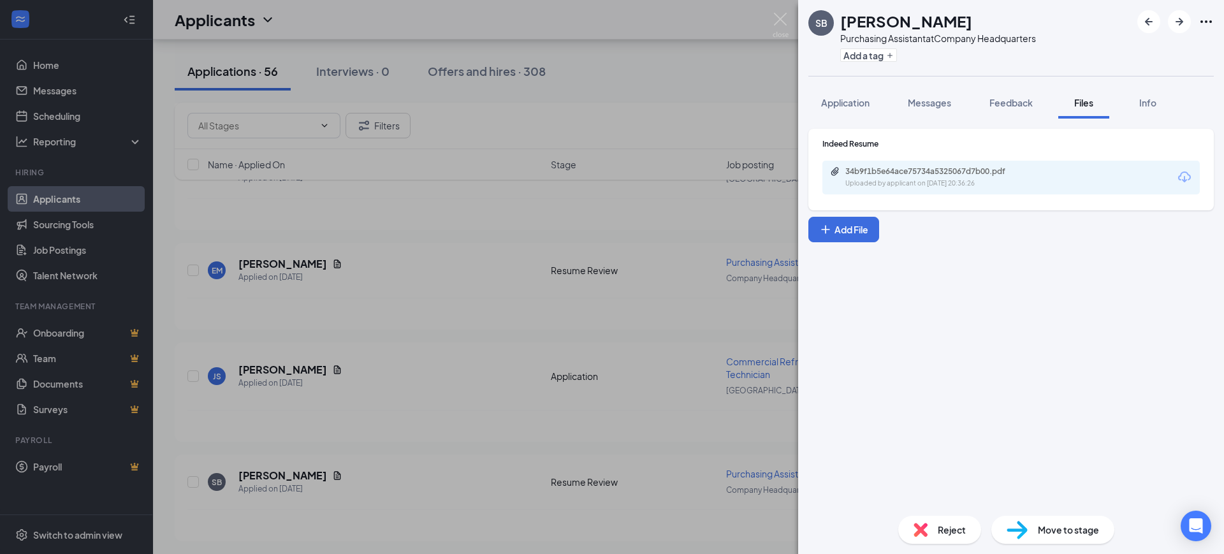
click at [931, 180] on div "Uploaded by applicant on [DATE] 20:36:26" at bounding box center [940, 184] width 191 height 10
click at [1020, 97] on span "Feedback" at bounding box center [1011, 102] width 43 height 11
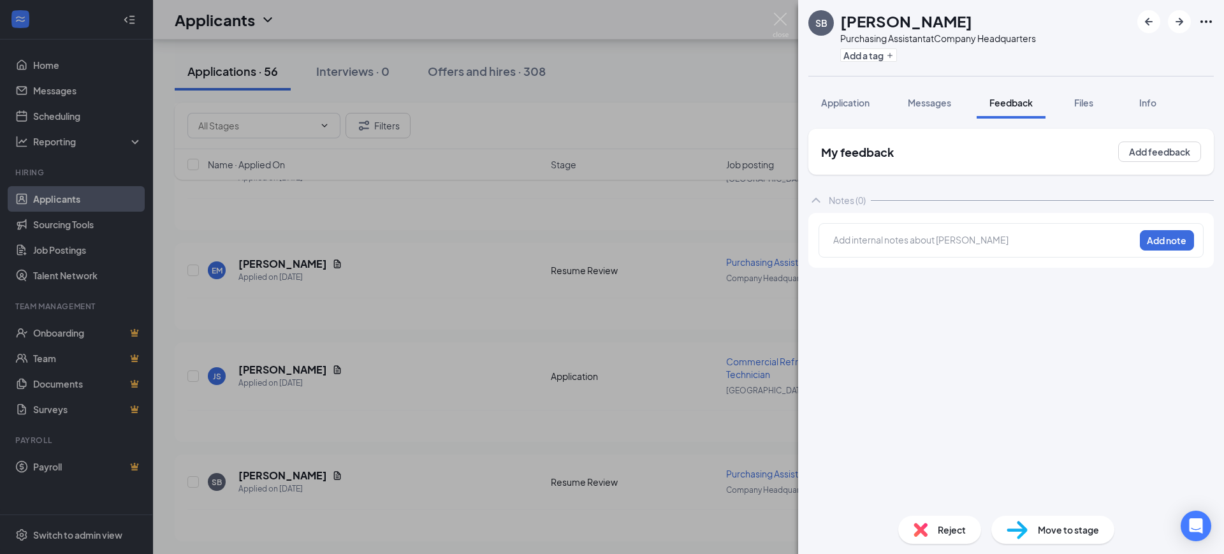
click at [973, 237] on div at bounding box center [984, 239] width 300 height 13
click at [835, 237] on span "oves around" at bounding box center [860, 239] width 52 height 11
click at [1153, 235] on button "Add note" at bounding box center [1167, 240] width 54 height 20
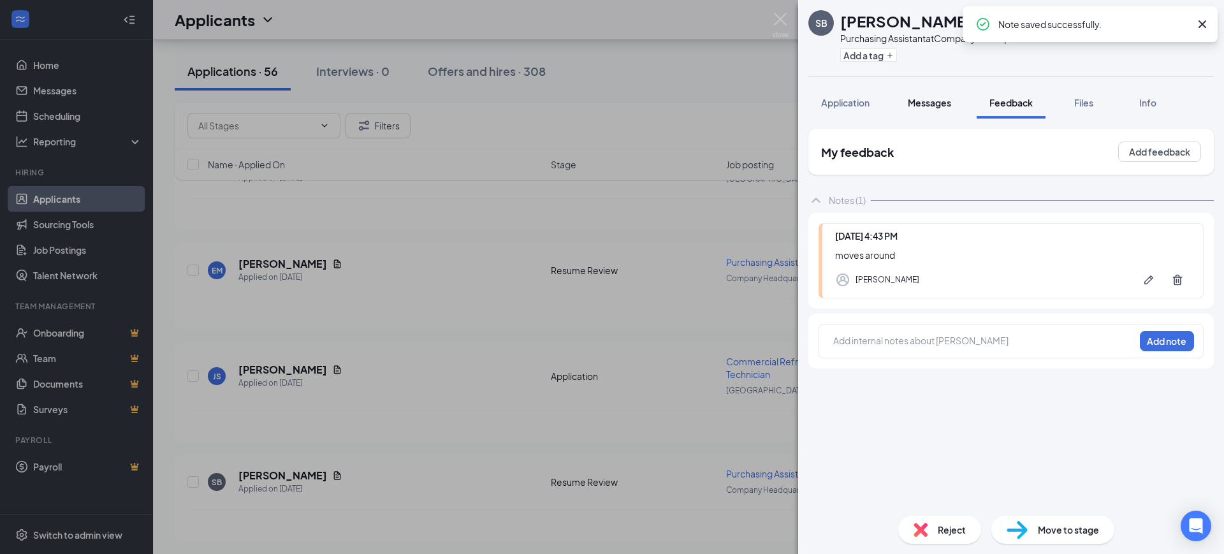
click at [935, 97] on span "Messages" at bounding box center [929, 102] width 43 height 11
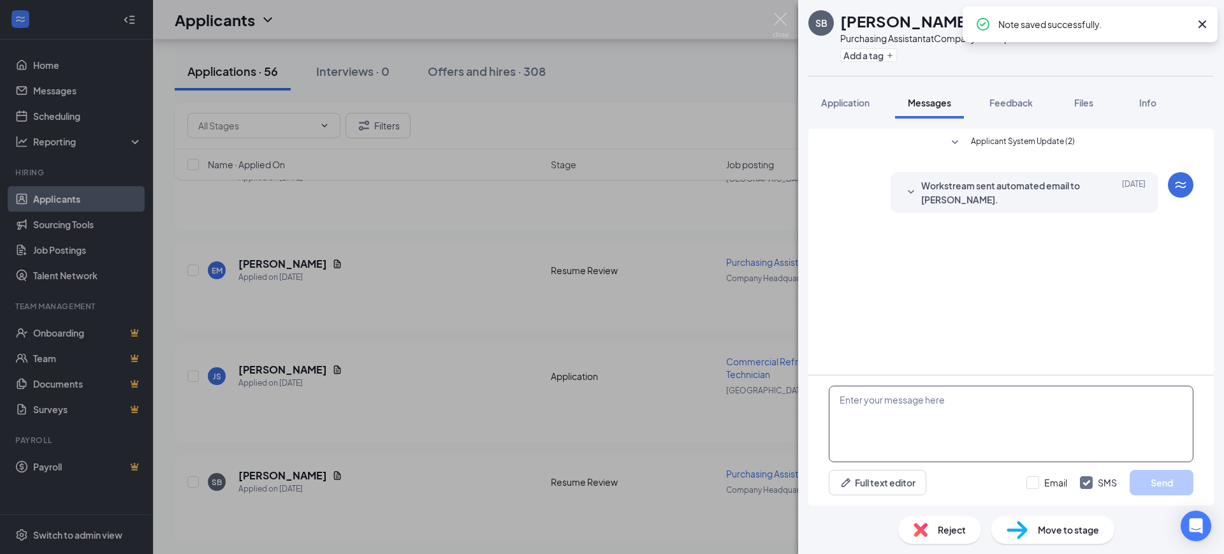
click at [920, 413] on textarea at bounding box center [1011, 424] width 365 height 77
paste textarea "Hello, Thank you for your interest in RSC Mechanical and for taking the time to…"
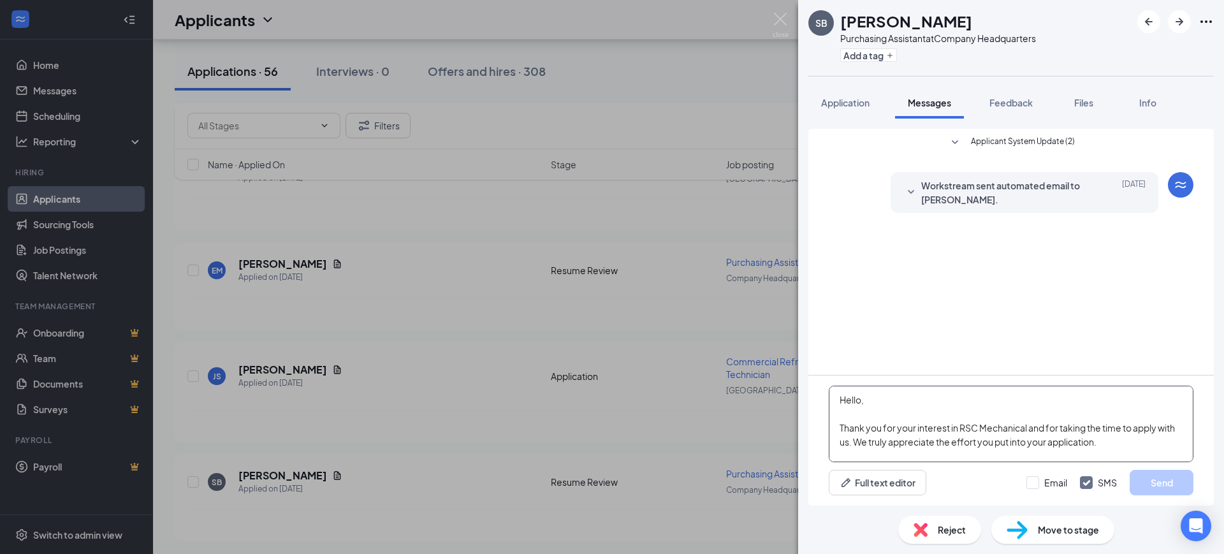
scroll to position [154, 0]
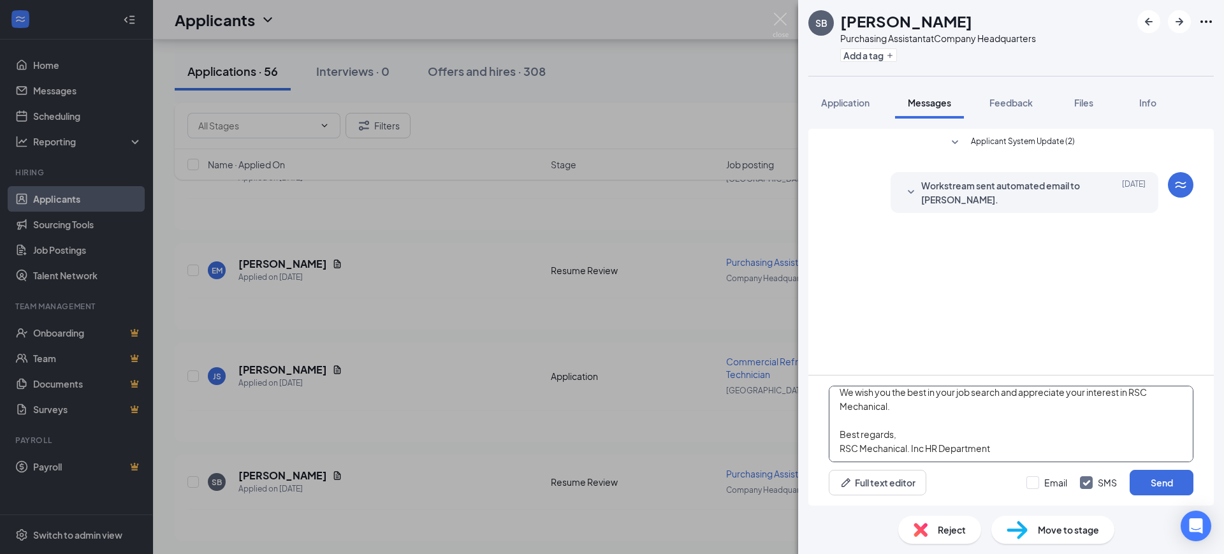
type textarea "Hello, Thank you for your interest in RSC Mechanical and for taking the time to…"
drag, startPoint x: 1069, startPoint y: 480, endPoint x: 1056, endPoint y: 480, distance: 13.4
click at [1059, 480] on div "Email SMS Send" at bounding box center [1110, 483] width 167 height 26
click at [1055, 480] on input "Email" at bounding box center [1047, 482] width 41 height 13
checkbox input "true"
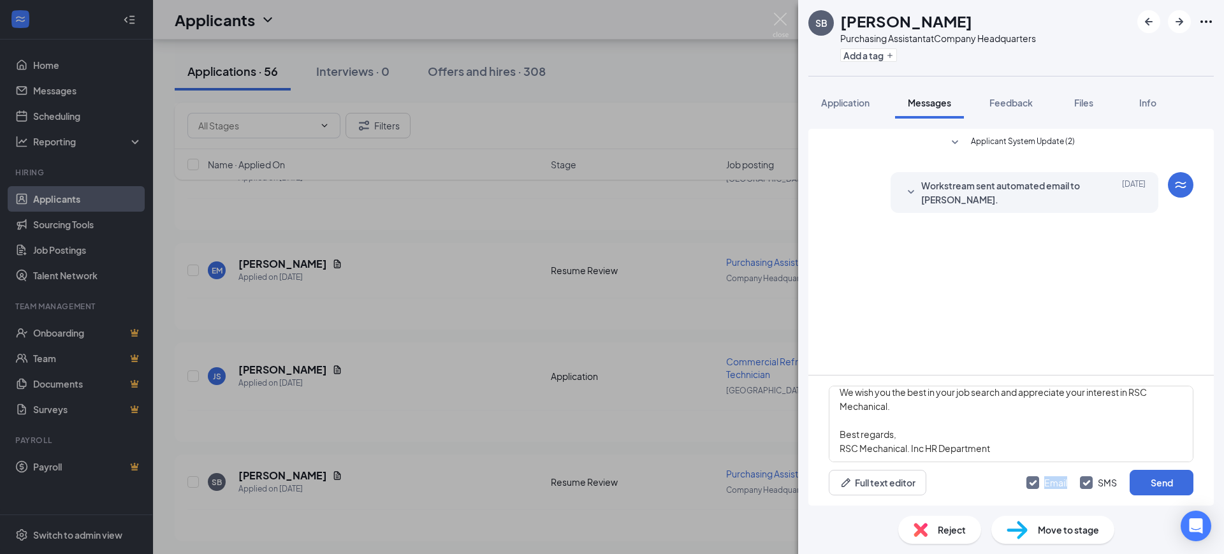
click at [1086, 480] on input "SMS" at bounding box center [1098, 482] width 37 height 13
checkbox input "false"
click at [1142, 517] on div "Reject Move to stage" at bounding box center [1011, 530] width 426 height 48
click at [1152, 485] on button "Send" at bounding box center [1162, 483] width 64 height 26
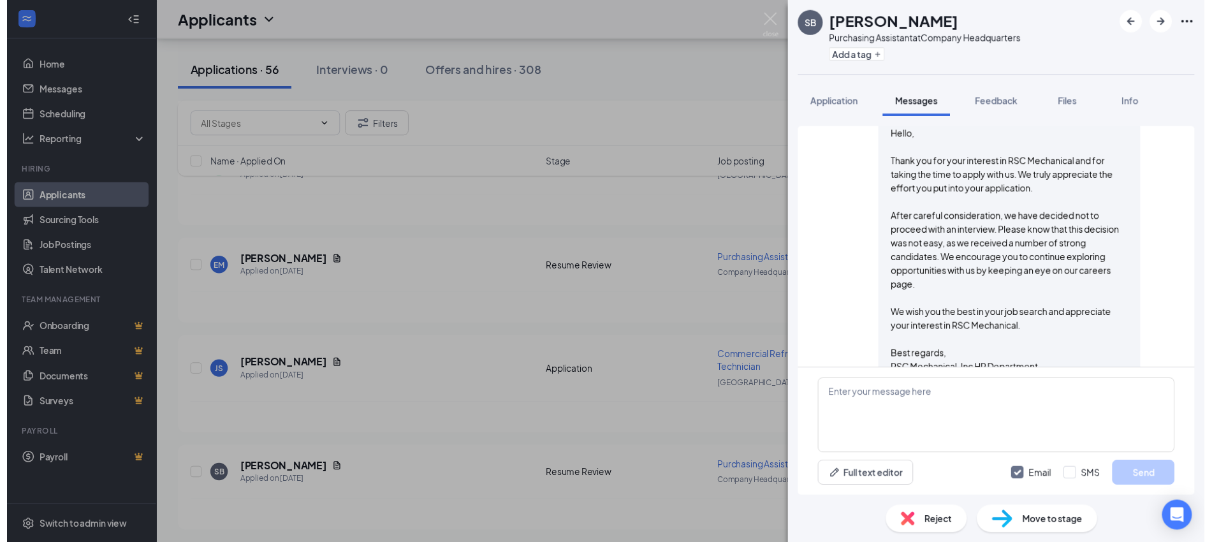
scroll to position [171, 0]
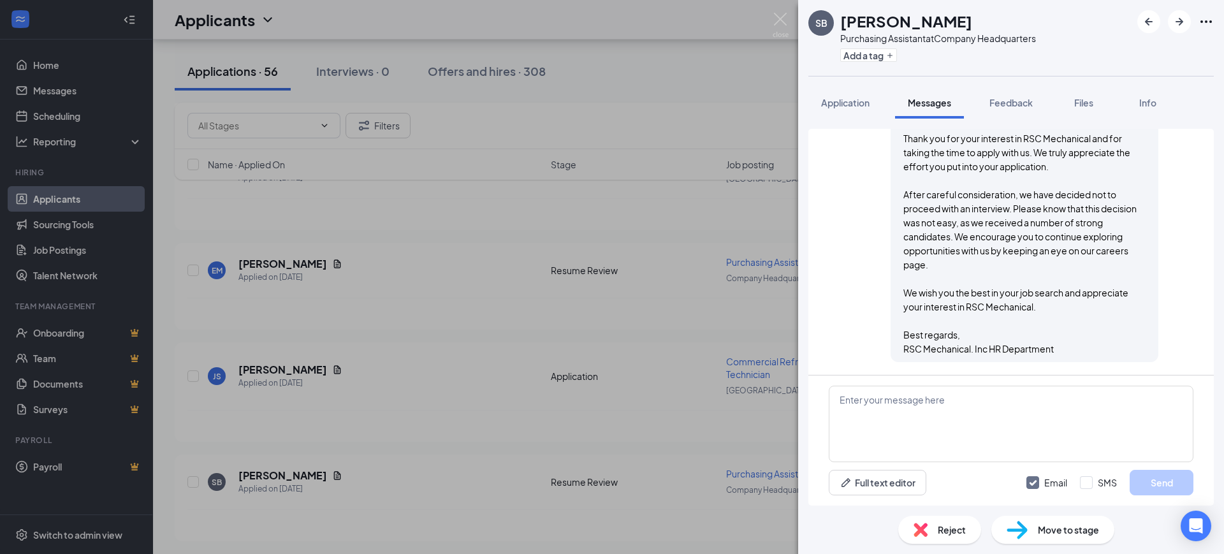
click at [939, 527] on span "Reject" at bounding box center [952, 530] width 28 height 14
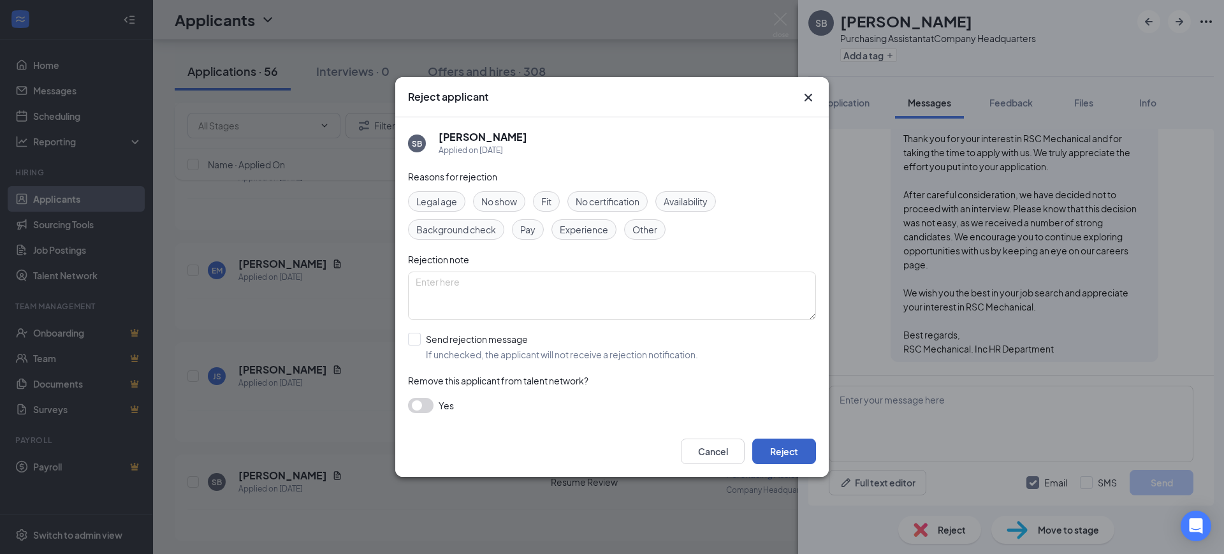
click at [791, 446] on button "Reject" at bounding box center [784, 452] width 64 height 26
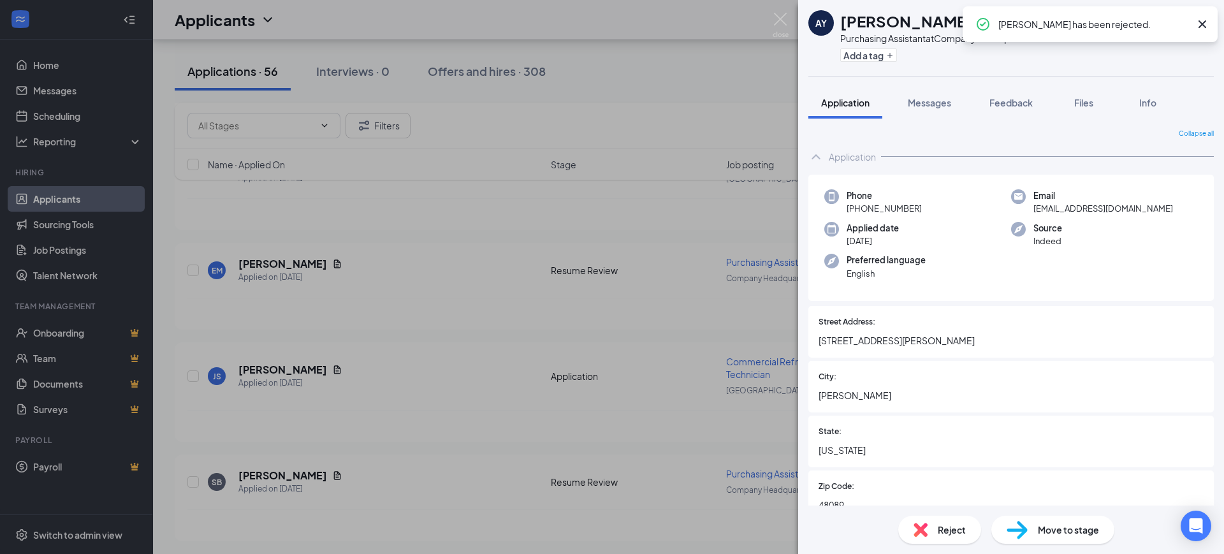
click at [666, 397] on div "AY [PERSON_NAME] Purchasing Assistant at Company Headquarters Add a tag Applica…" at bounding box center [612, 277] width 1224 height 554
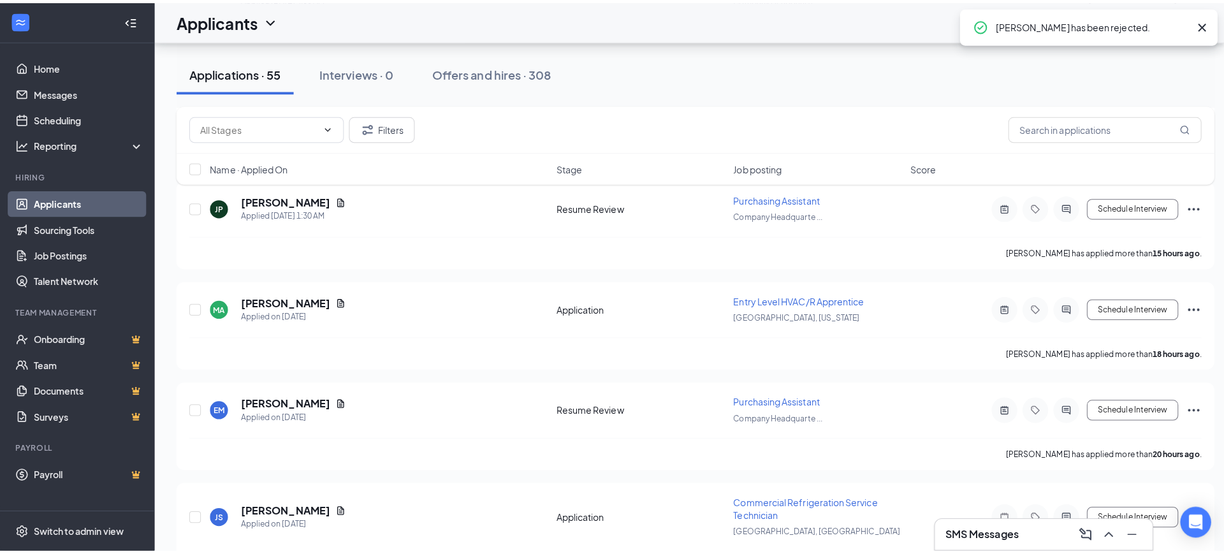
scroll to position [2469, 0]
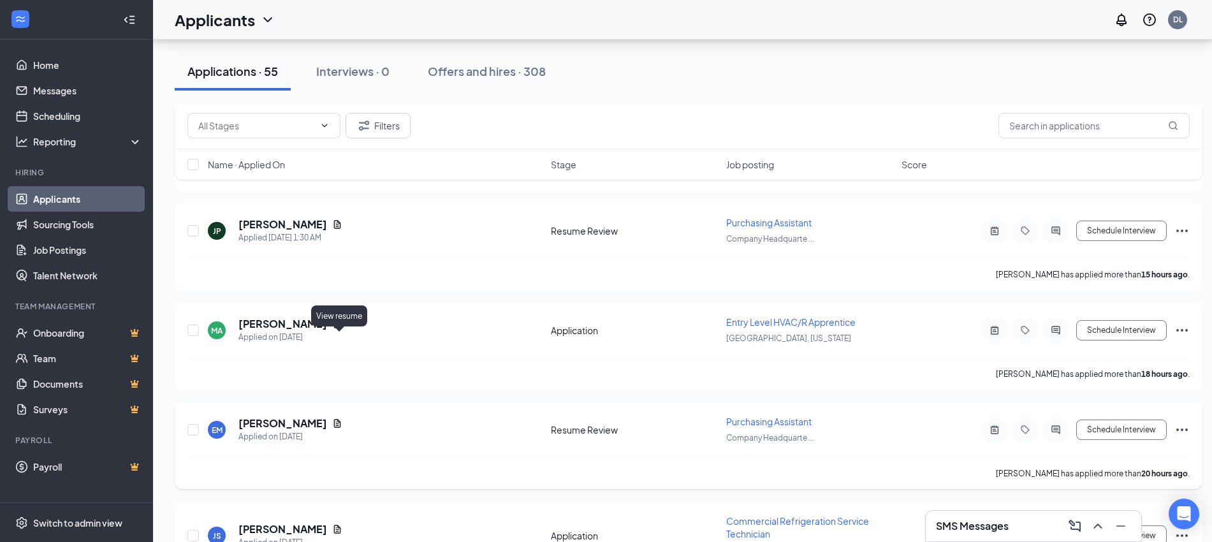
click at [341, 418] on icon "Document" at bounding box center [337, 423] width 10 height 10
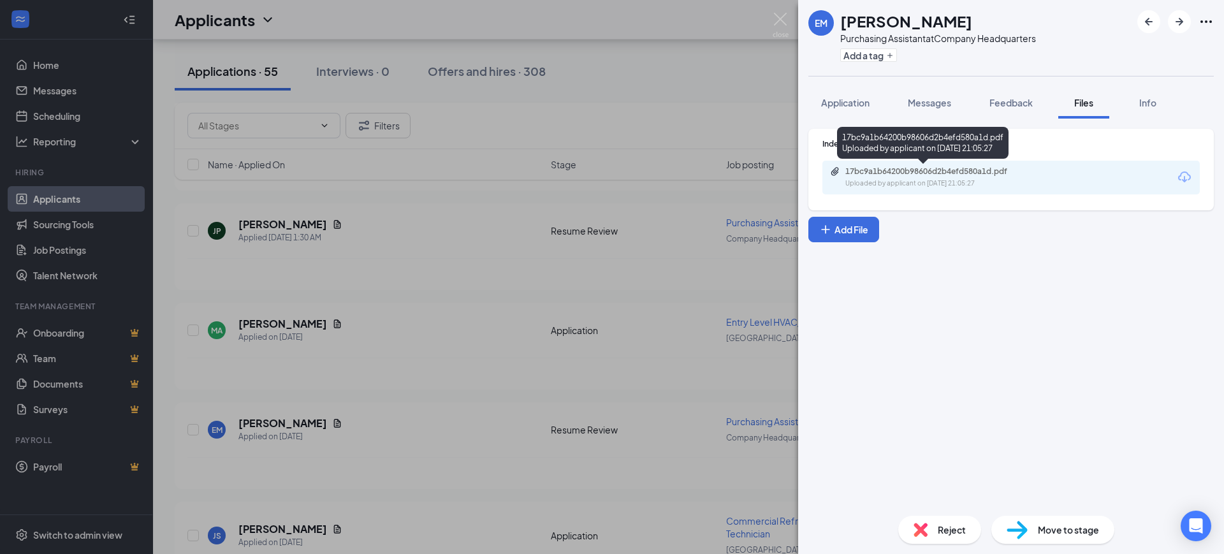
click at [947, 179] on div "Uploaded by applicant on [DATE] 21:05:27" at bounding box center [940, 184] width 191 height 10
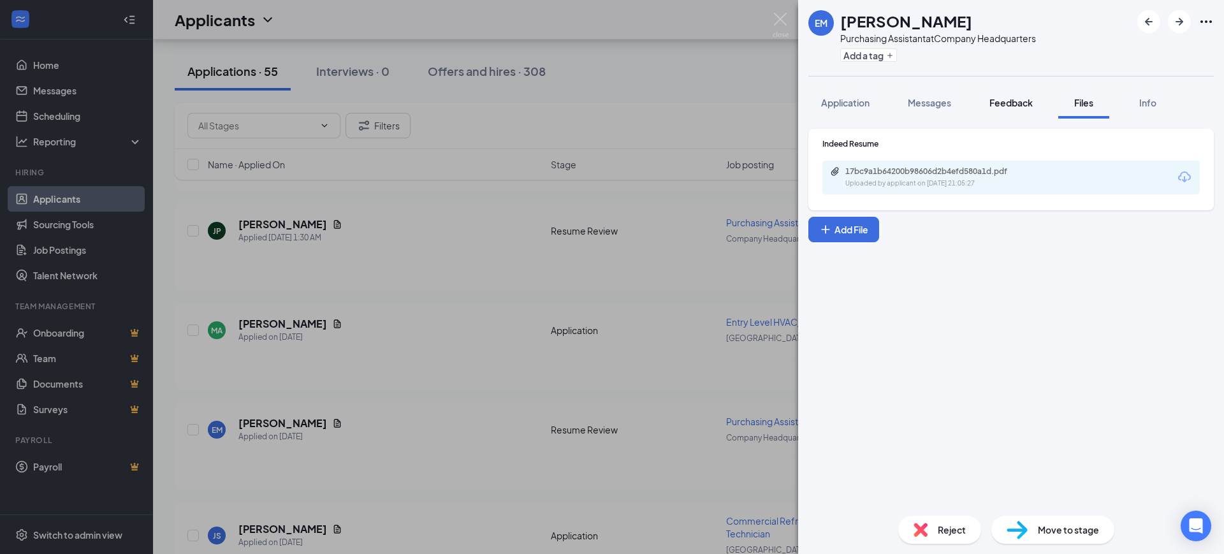
click at [1004, 106] on span "Feedback" at bounding box center [1011, 102] width 43 height 11
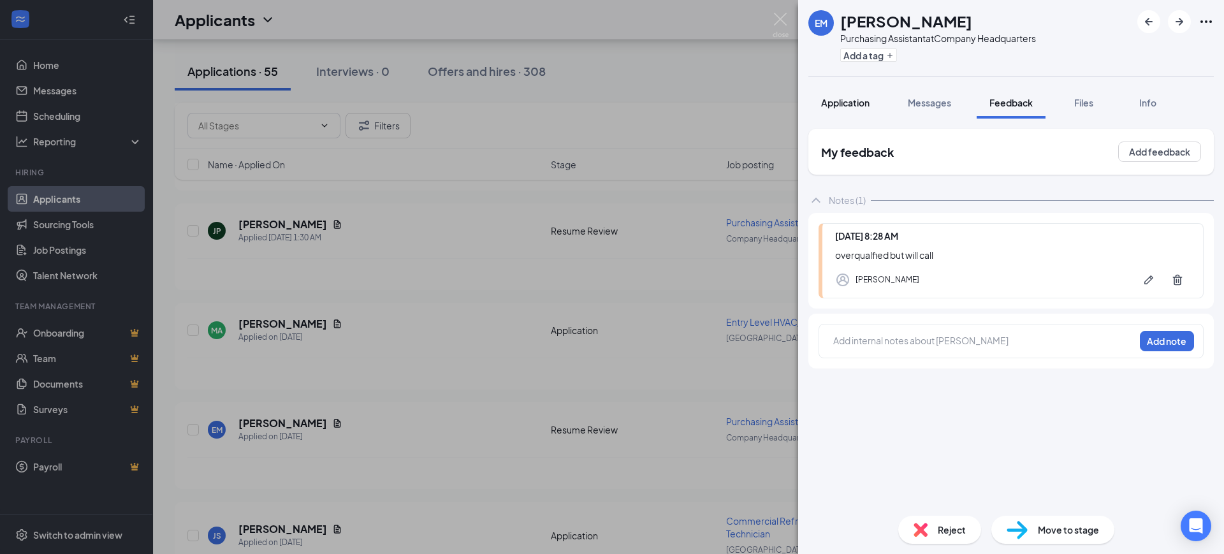
click at [845, 100] on span "Application" at bounding box center [845, 102] width 48 height 11
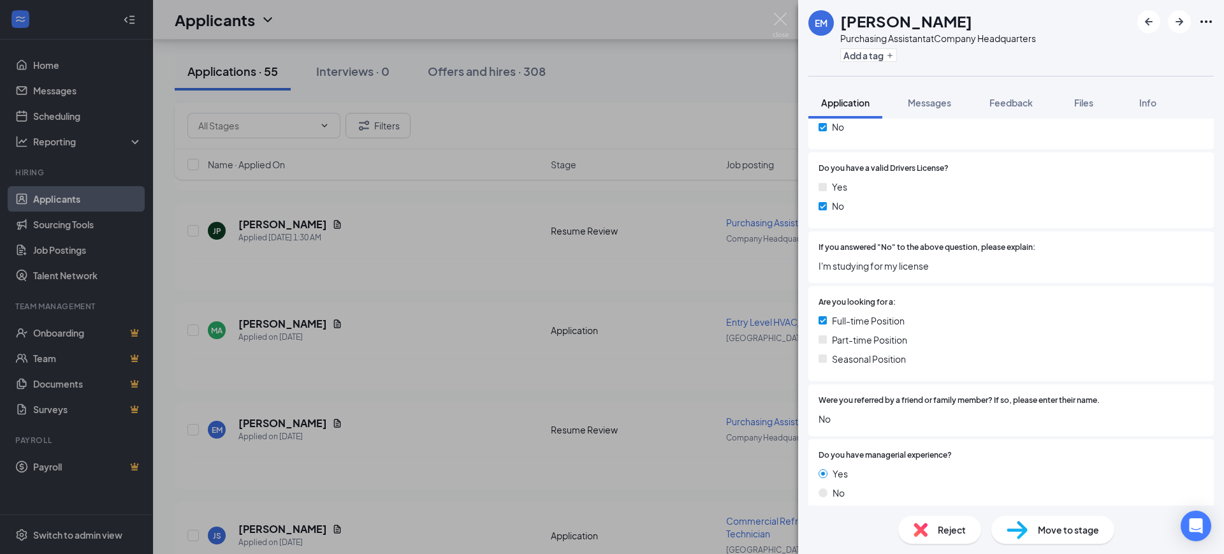
scroll to position [478, 0]
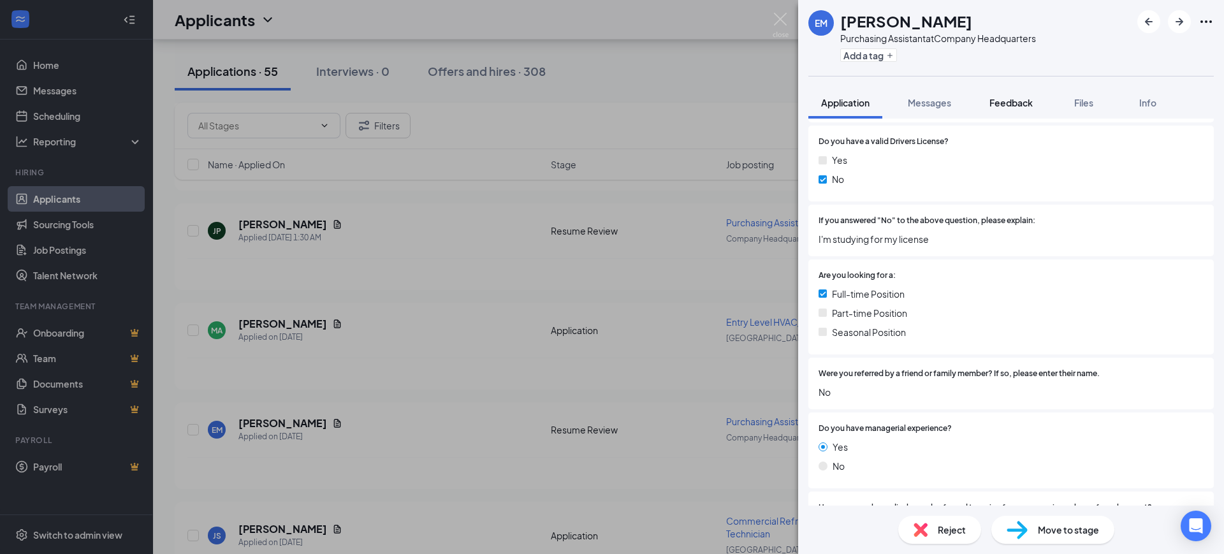
click at [1007, 106] on span "Feedback" at bounding box center [1011, 102] width 43 height 11
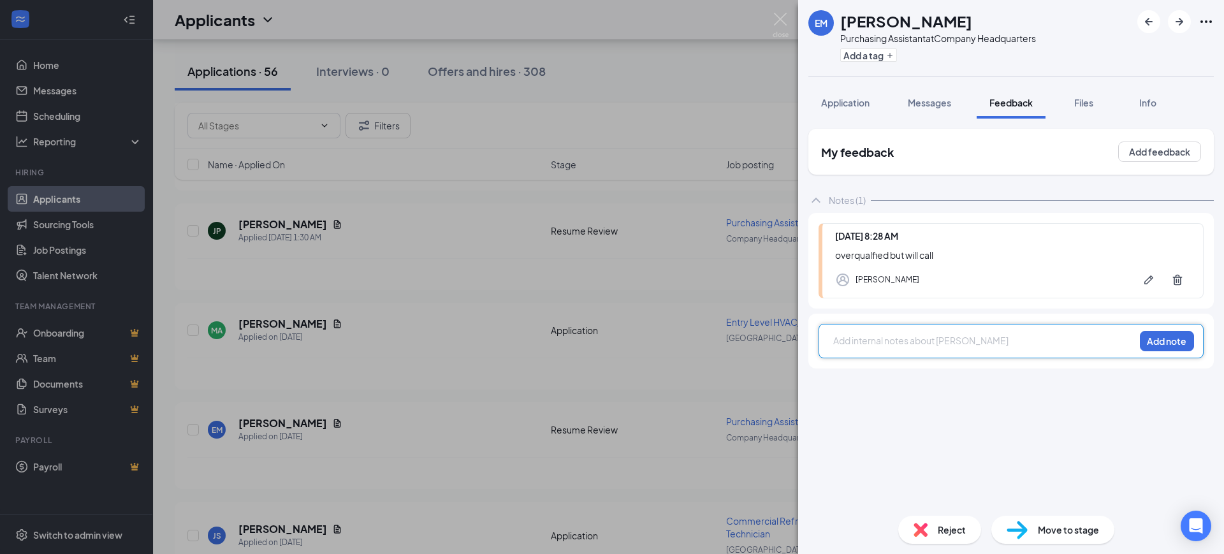
click at [884, 334] on div at bounding box center [984, 340] width 300 height 13
click at [884, 339] on div at bounding box center [984, 340] width 300 height 13
click at [916, 340] on span "okay with wage adn everything. not moving back to mi until 2 months or so, will…" at bounding box center [980, 347] width 292 height 25
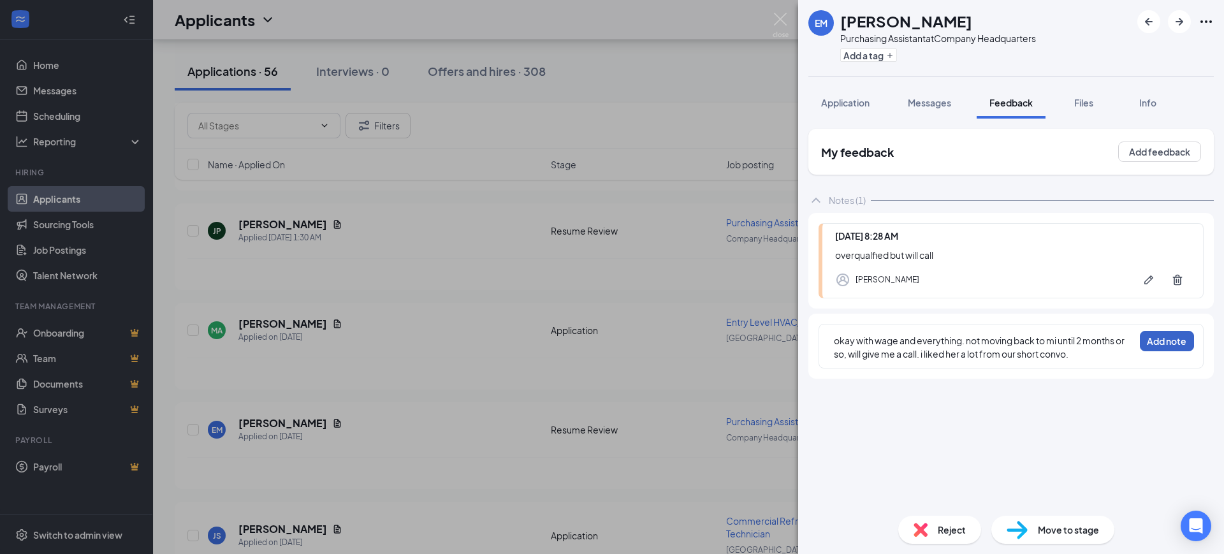
click at [1170, 339] on button "Add note" at bounding box center [1167, 341] width 54 height 20
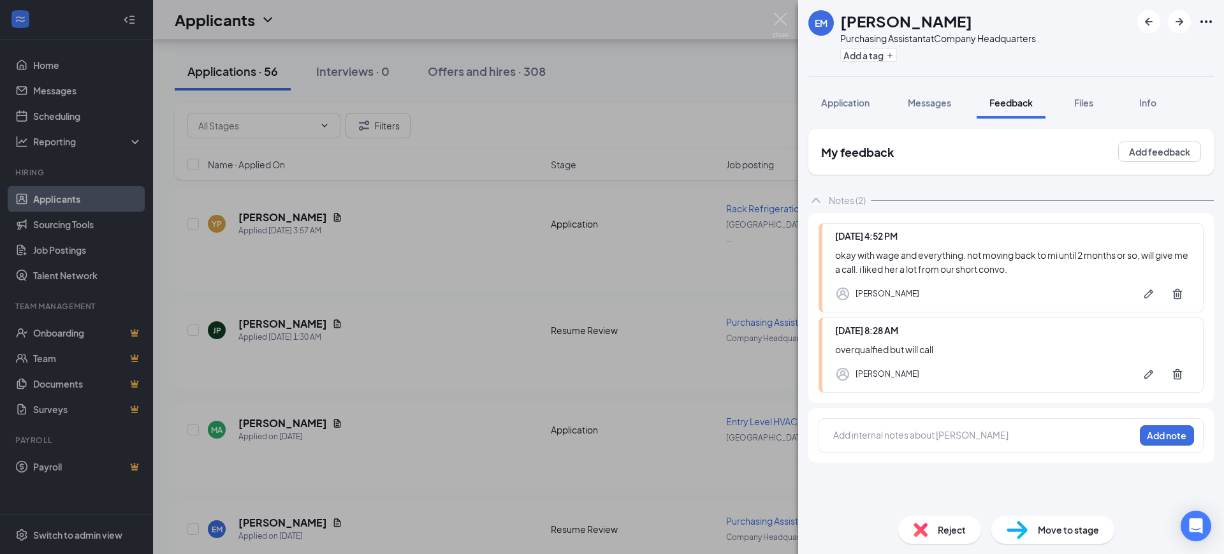
click at [944, 532] on span "Reject" at bounding box center [952, 530] width 28 height 14
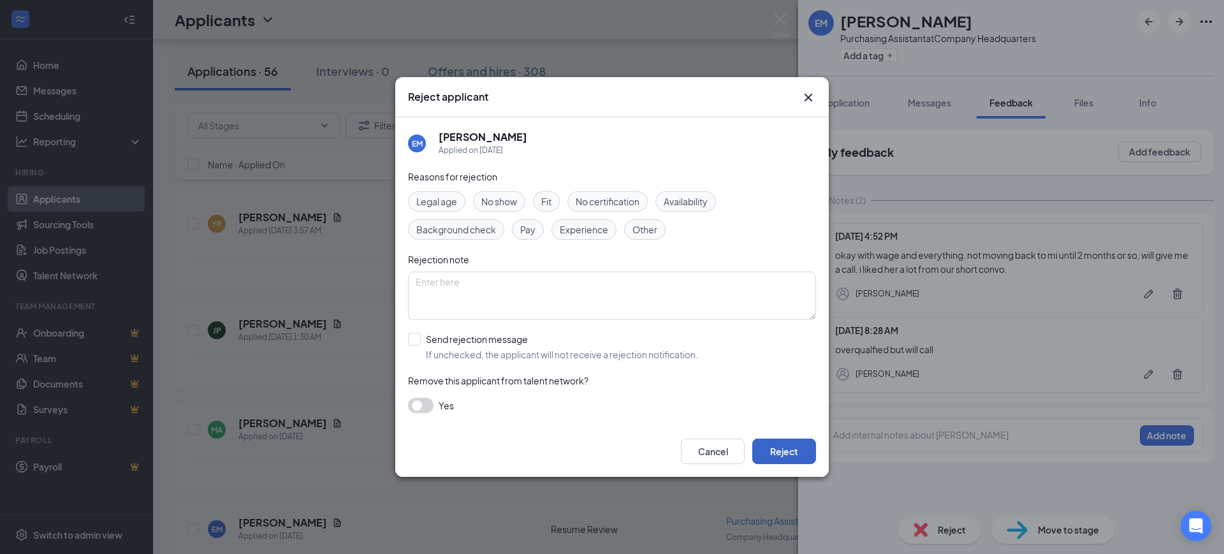
click at [793, 448] on button "Reject" at bounding box center [784, 452] width 64 height 26
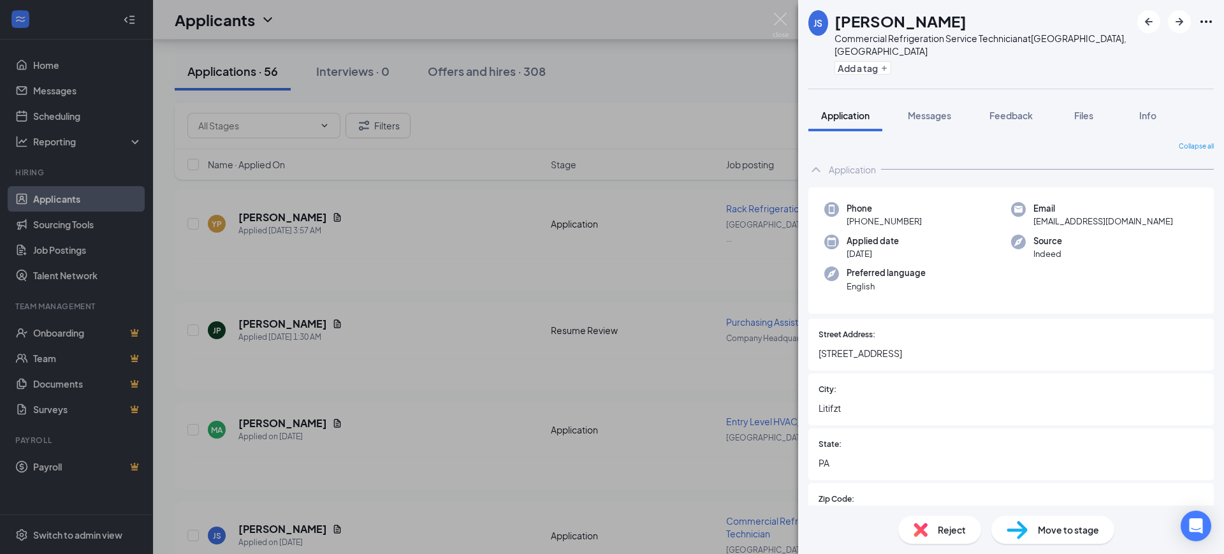
click at [307, 307] on div "JS [PERSON_NAME] Commercial Refrigeration Service Technician at [GEOGRAPHIC_DAT…" at bounding box center [612, 277] width 1224 height 554
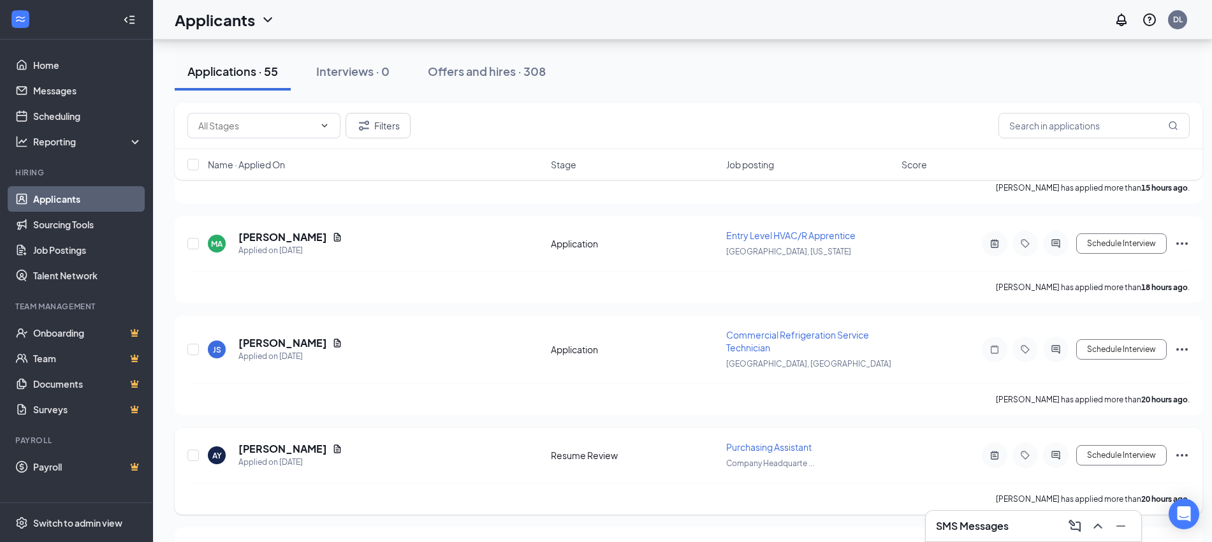
scroll to position [2628, 0]
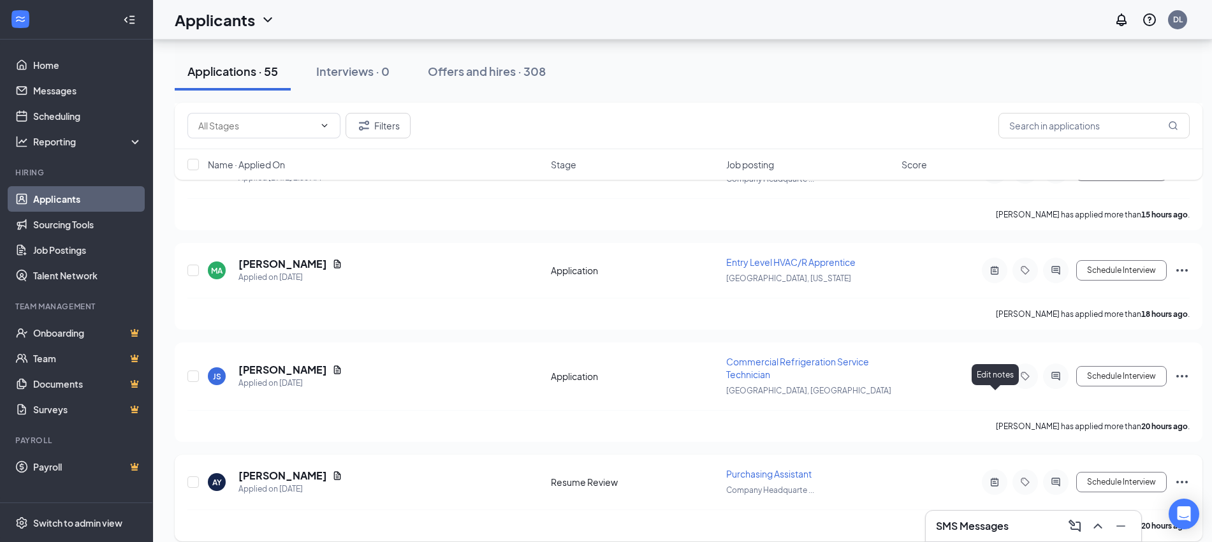
click at [993, 477] on icon "ActiveNote" at bounding box center [994, 482] width 15 height 10
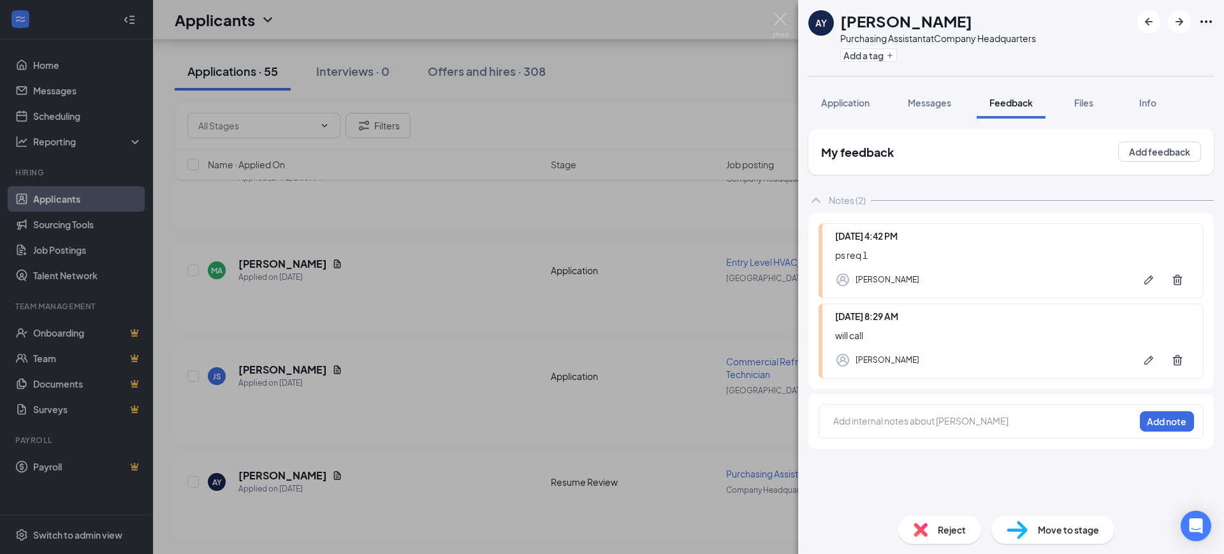
click at [887, 416] on div at bounding box center [984, 420] width 300 height 13
click at [949, 425] on div "ps schedled 9/16" at bounding box center [984, 420] width 300 height 13
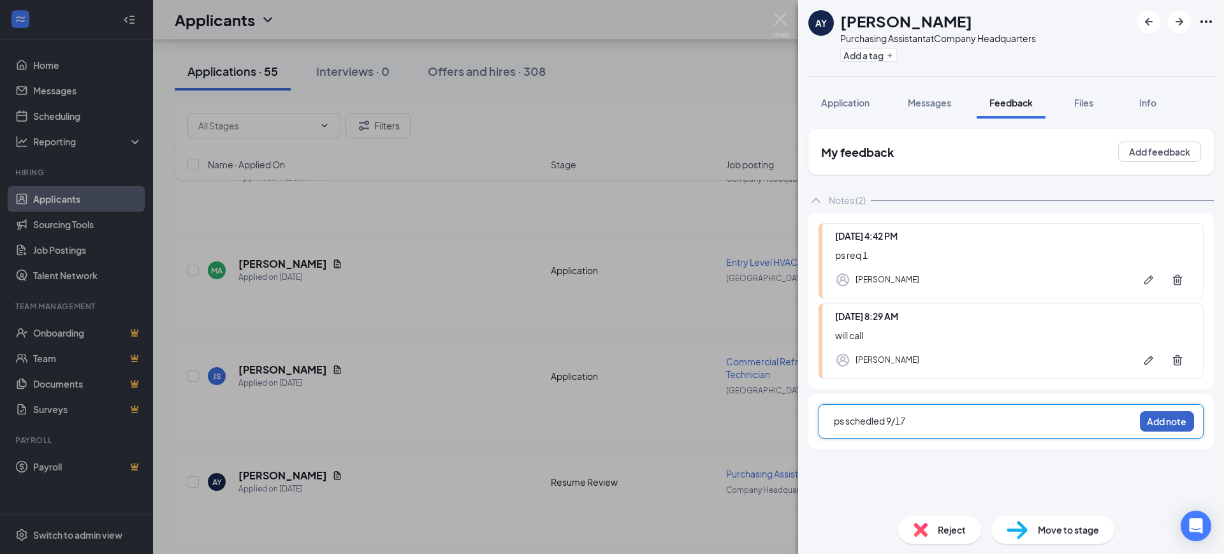
click at [1166, 423] on button "Add note" at bounding box center [1167, 421] width 54 height 20
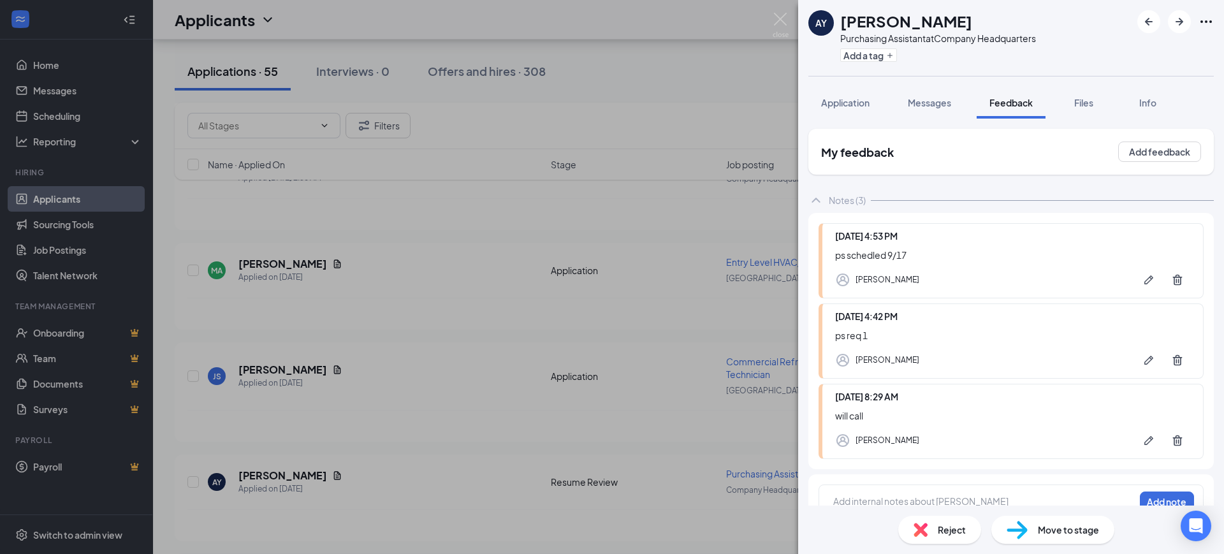
drag, startPoint x: 507, startPoint y: 369, endPoint x: 261, endPoint y: 502, distance: 279.0
click at [504, 371] on div "AY [PERSON_NAME] Purchasing Assistant at Company Headquarters Add a tag Applica…" at bounding box center [612, 277] width 1224 height 554
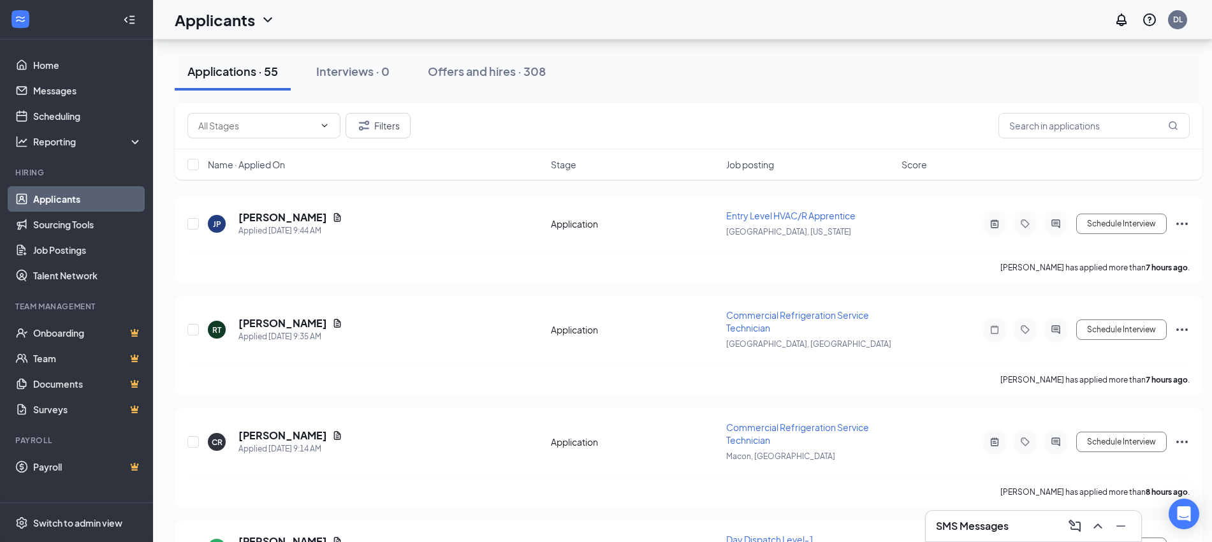
scroll to position [1672, 0]
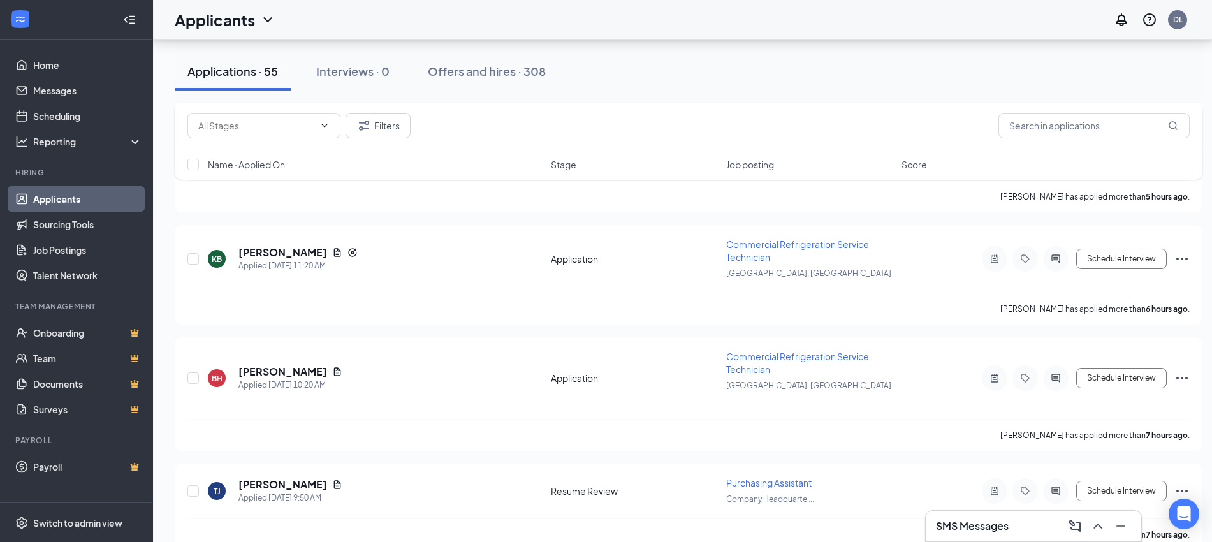
click at [994, 527] on h3 "SMS Messages" at bounding box center [972, 526] width 73 height 14
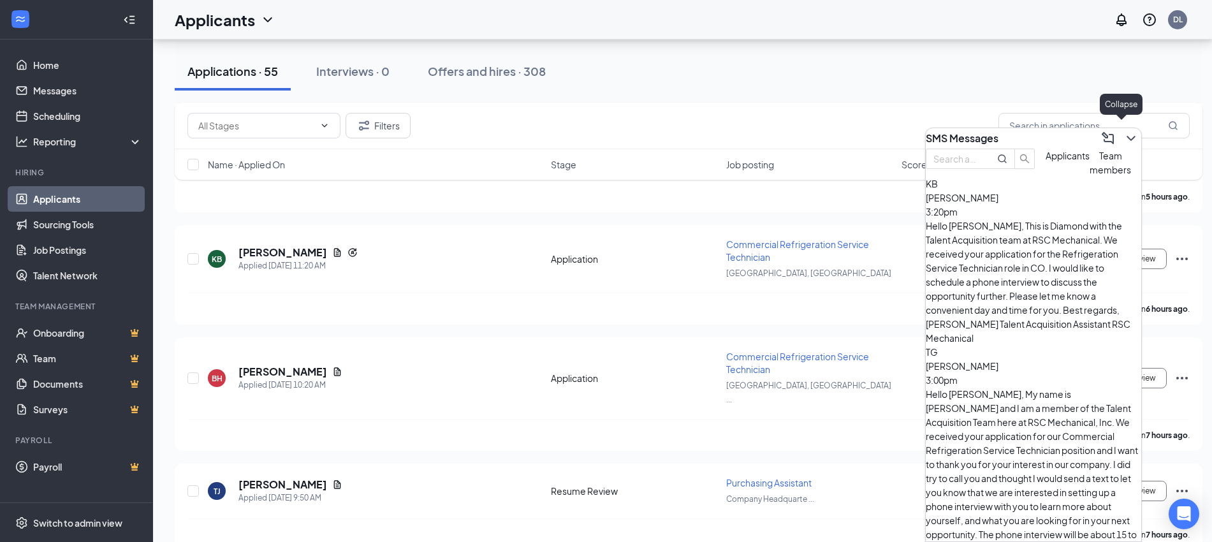
click at [1123, 131] on icon "ChevronDown" at bounding box center [1130, 138] width 15 height 15
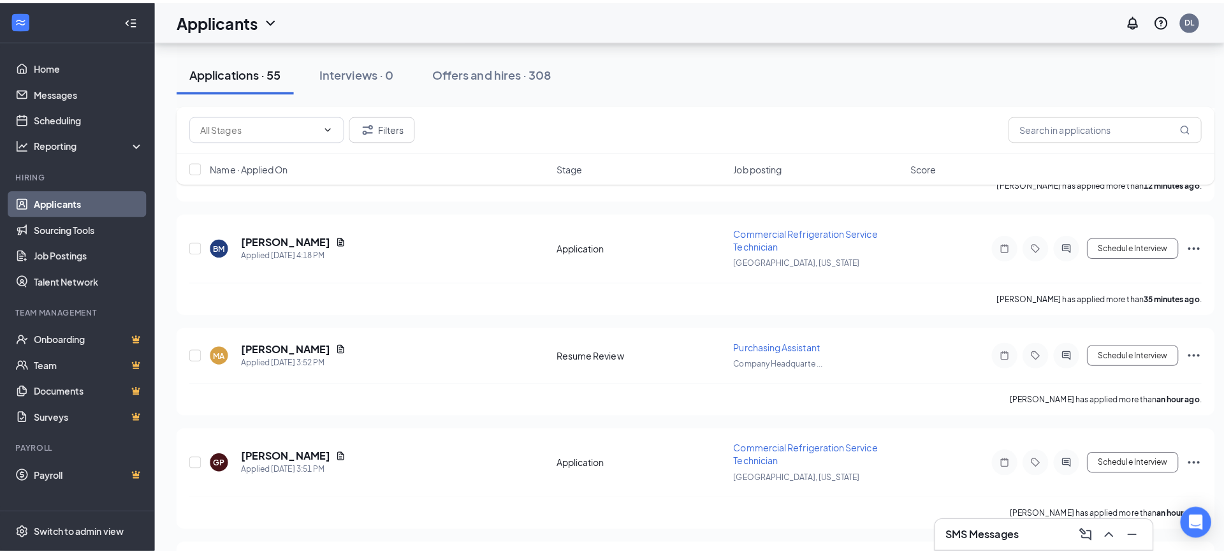
scroll to position [0, 0]
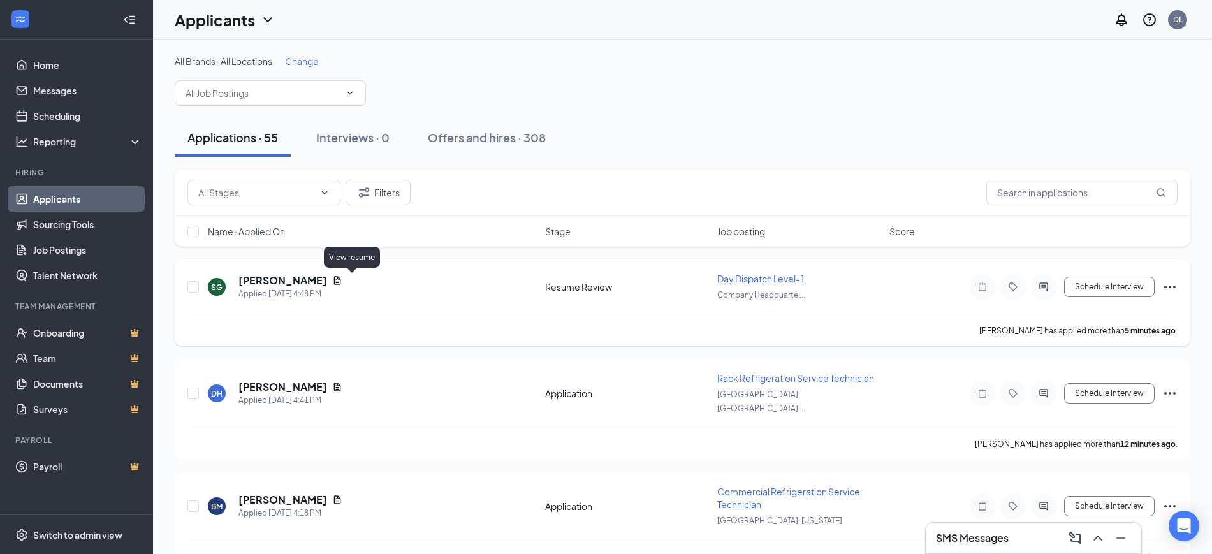
click at [342, 282] on icon "Document" at bounding box center [337, 280] width 10 height 10
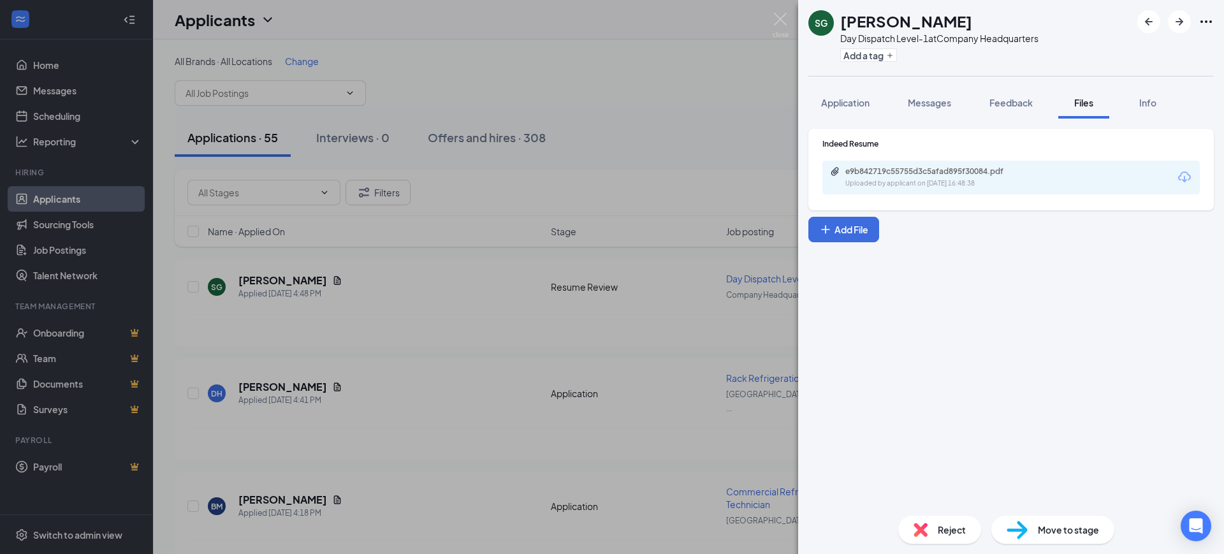
click at [911, 176] on div "e9b842719c55755d3c5afad895f30084.pdf" at bounding box center [934, 171] width 179 height 10
click at [467, 317] on div "SG SPARKLES [PERSON_NAME] Day Dispatch Level-1 at Company Headquarters Add a ta…" at bounding box center [612, 277] width 1224 height 554
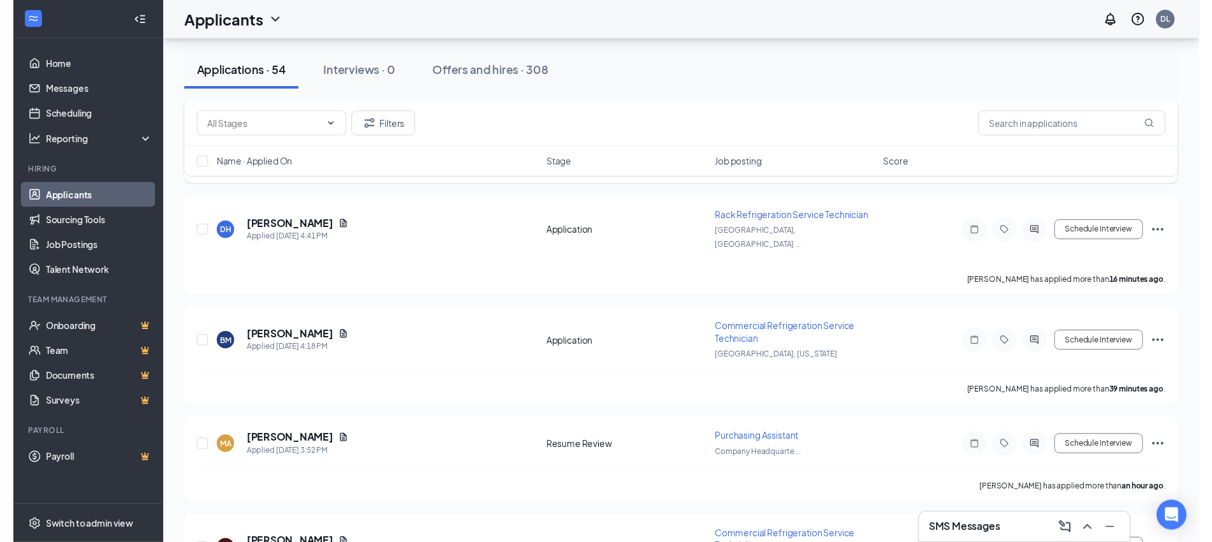
scroll to position [159, 0]
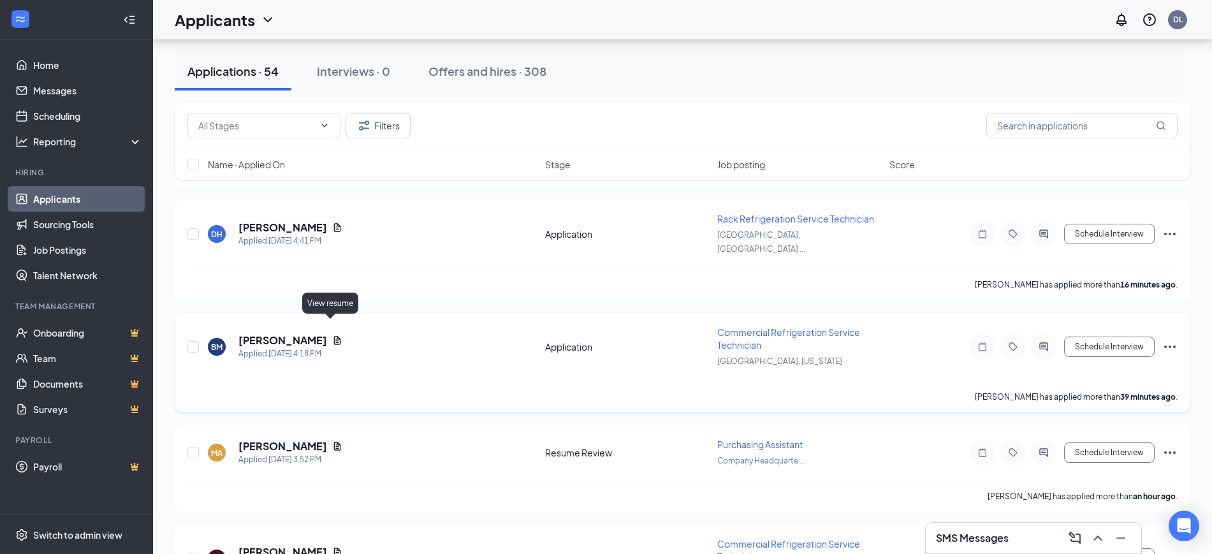
click at [329, 323] on div "BM [PERSON_NAME] Applied [DATE] 4:18 PM Application Commercial Refrigeration Se…" at bounding box center [683, 362] width 1016 height 99
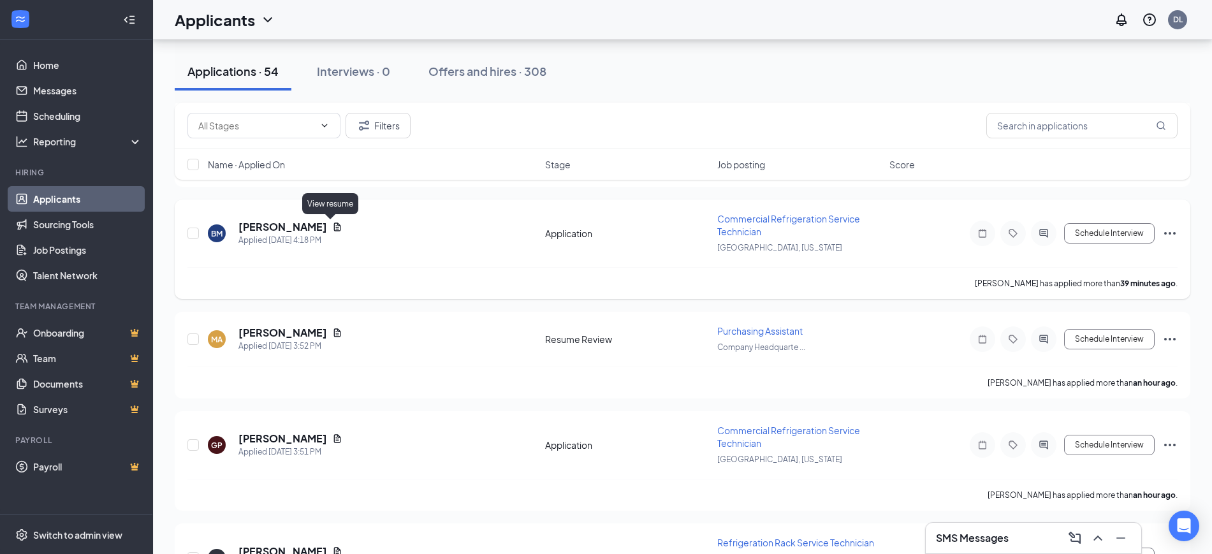
click at [332, 226] on icon "Document" at bounding box center [337, 227] width 10 height 10
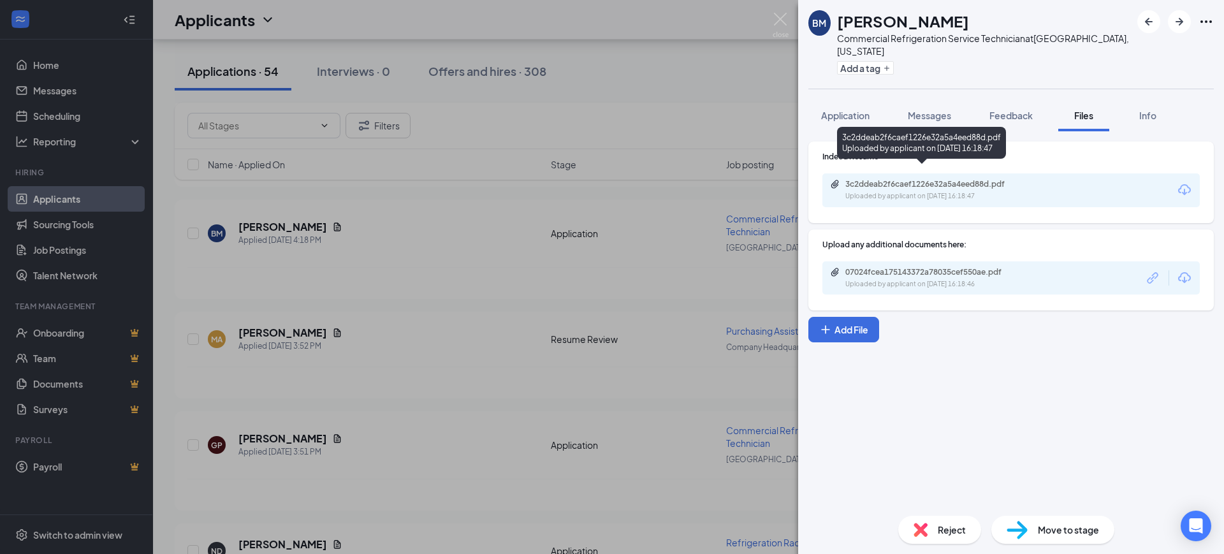
click at [873, 179] on div "3c2ddeab2f6caef1226e32a5a4eed88d.pdf" at bounding box center [934, 184] width 179 height 10
click at [655, 334] on div "BM [PERSON_NAME] Commercial Refrigeration Service Technician at [GEOGRAPHIC_DAT…" at bounding box center [612, 277] width 1224 height 554
